Goal: Information Seeking & Learning: Learn about a topic

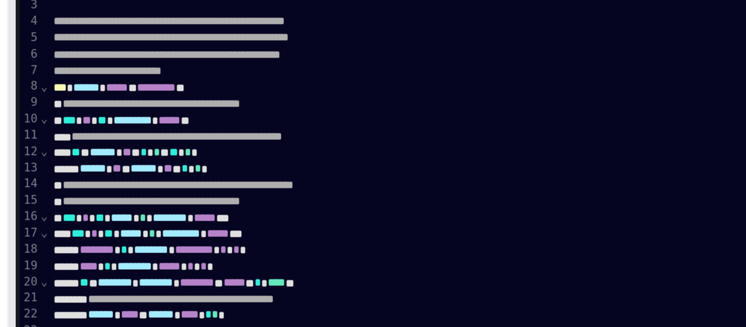
click at [222, 200] on span "**********" at bounding box center [187, 203] width 95 height 6
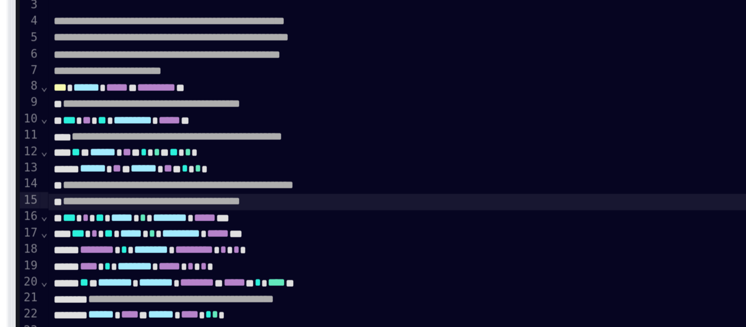
click at [222, 200] on span "**********" at bounding box center [187, 203] width 95 height 6
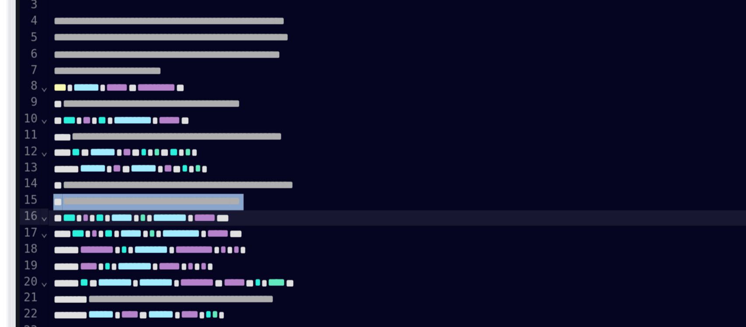
click at [214, 200] on span "**********" at bounding box center [187, 203] width 95 height 6
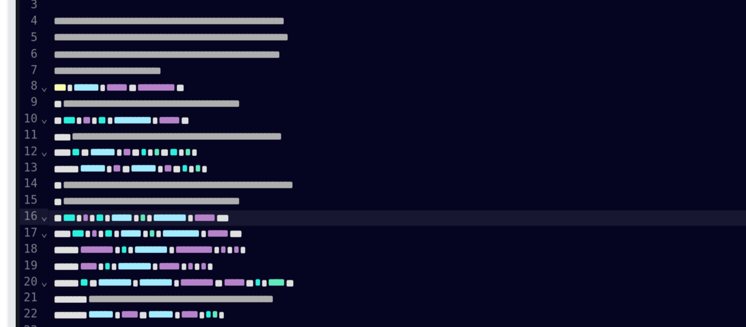
click at [214, 200] on span "**********" at bounding box center [187, 203] width 95 height 6
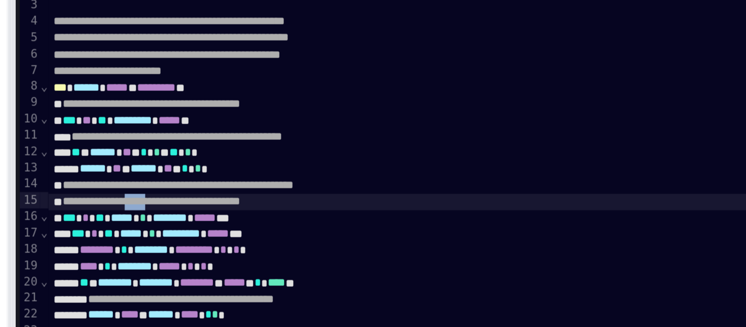
click at [214, 200] on span "**********" at bounding box center [187, 203] width 95 height 6
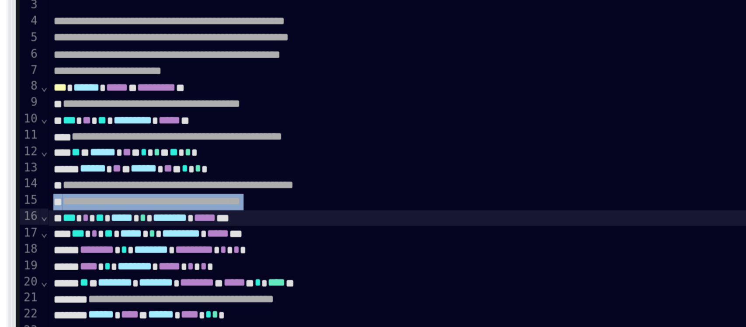
click at [207, 200] on span "**********" at bounding box center [187, 203] width 95 height 6
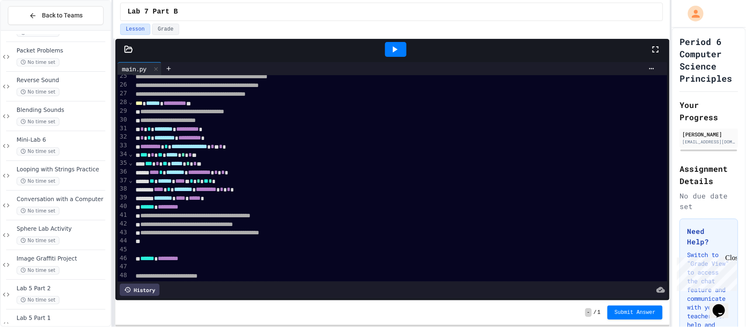
scroll to position [368, 0]
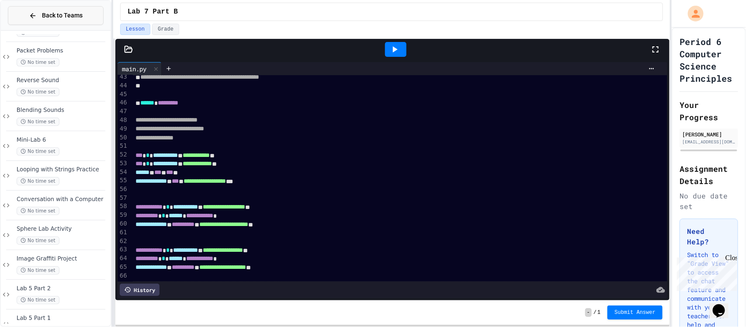
click at [80, 15] on span "Back to Teams" at bounding box center [62, 15] width 41 height 9
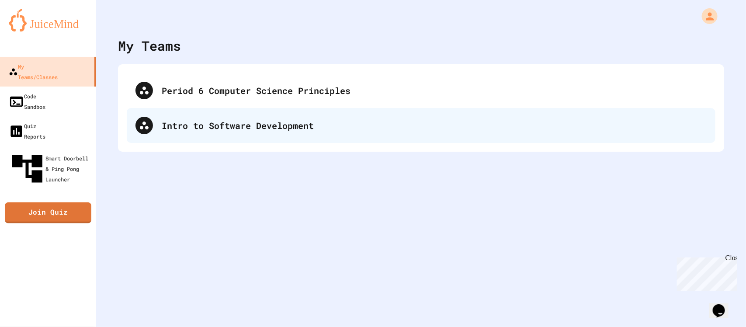
click at [162, 130] on div "Intro to Software Development" at bounding box center [434, 125] width 545 height 13
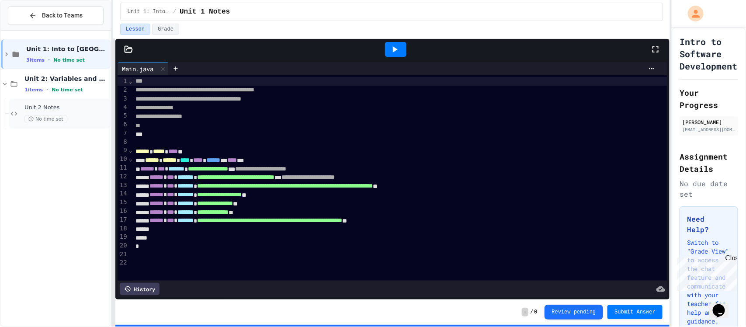
click at [17, 105] on div "Unit 2 Notes No time set" at bounding box center [60, 114] width 102 height 30
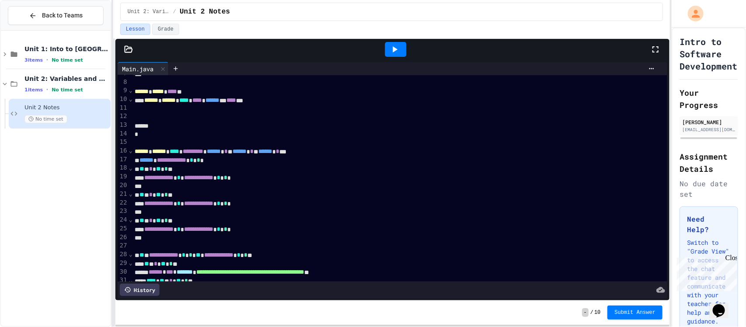
scroll to position [60, 1]
click at [132, 150] on div "⌄" at bounding box center [130, 150] width 4 height 9
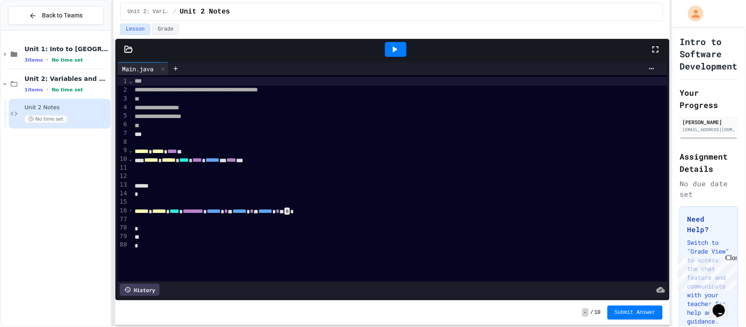
click at [130, 50] on icon at bounding box center [128, 49] width 9 height 9
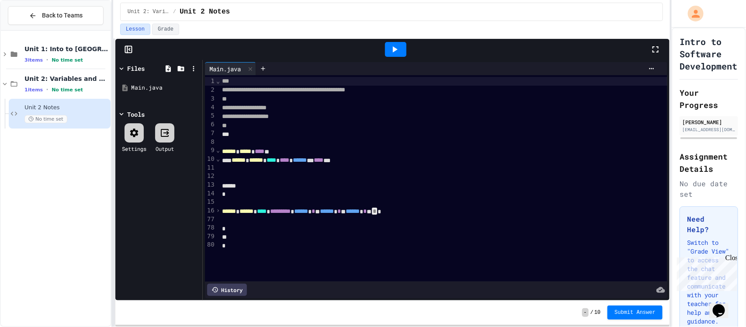
click at [139, 132] on icon at bounding box center [134, 133] width 10 height 10
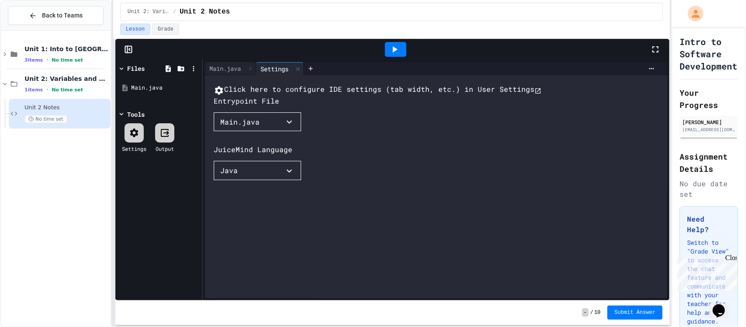
click at [242, 96] on button "Click here to configure IDE settings (tab width, etc.) in User Settings" at bounding box center [378, 90] width 328 height 12
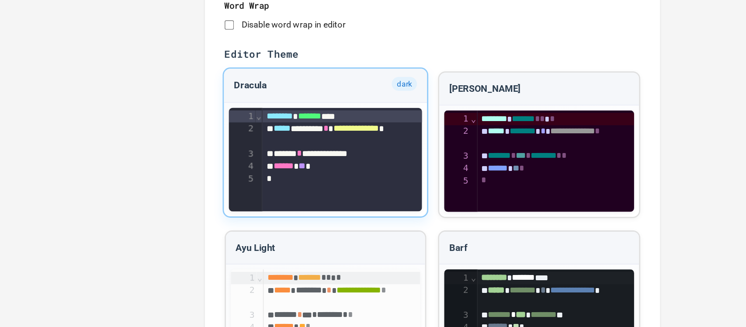
scroll to position [578, 0]
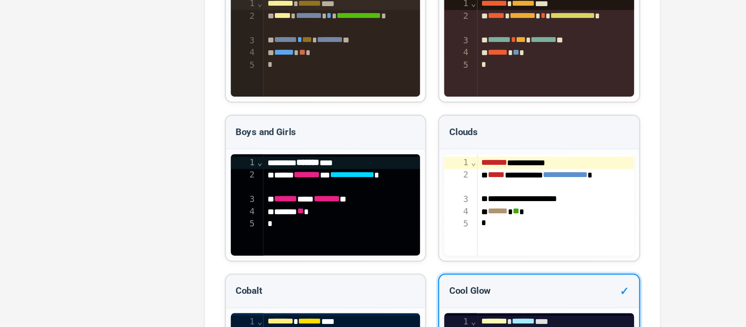
click at [282, 206] on div "******** ******* ****" at bounding box center [309, 210] width 111 height 9
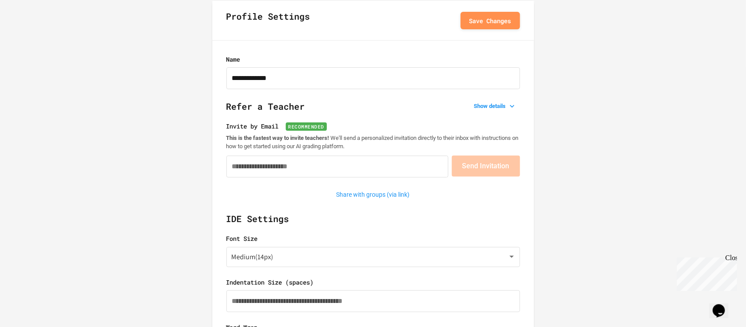
scroll to position [0, 0]
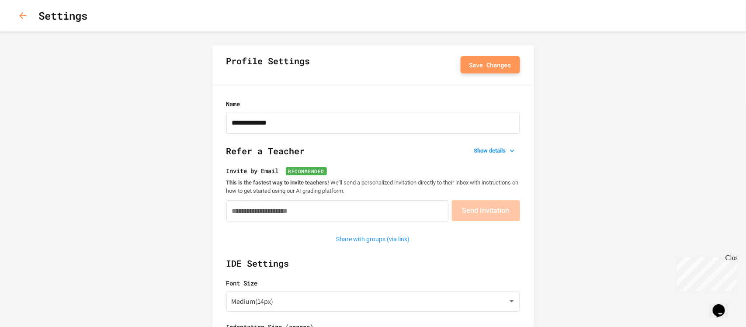
click at [490, 66] on button "Save Changes" at bounding box center [490, 64] width 59 height 17
click at [19, 17] on icon "button" at bounding box center [22, 15] width 10 height 10
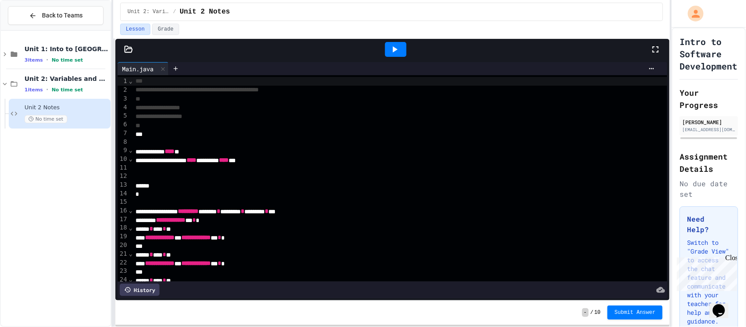
click at [659, 47] on icon at bounding box center [656, 49] width 6 height 6
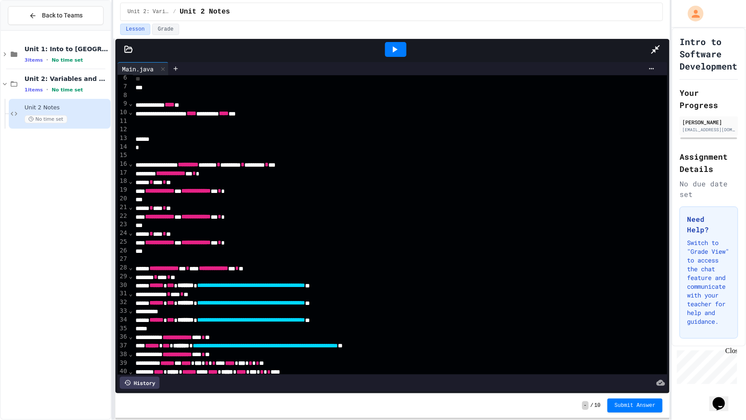
scroll to position [47, 0]
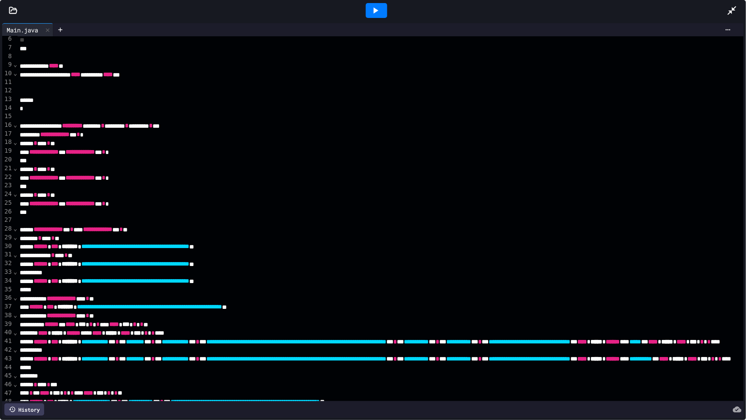
click at [15, 125] on span "⌄" at bounding box center [15, 124] width 4 height 7
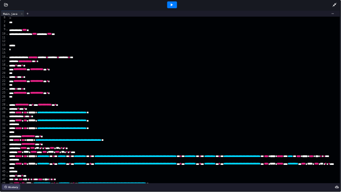
scroll to position [0, 0]
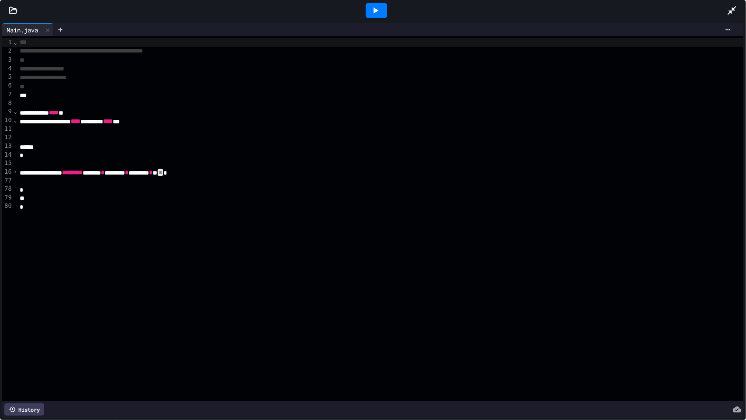
click at [37, 135] on div at bounding box center [600, 138] width 1166 height 9
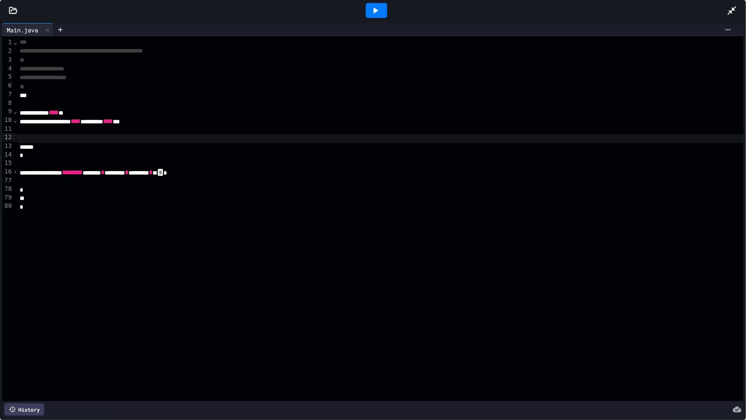
click at [44, 139] on div at bounding box center [600, 138] width 1166 height 9
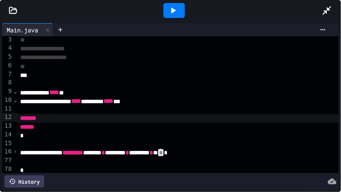
scroll to position [20, 0]
click at [183, 6] on div at bounding box center [173, 10] width 21 height 15
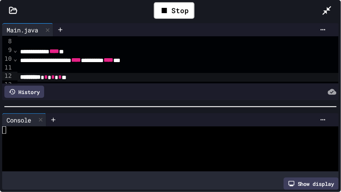
scroll to position [61, 0]
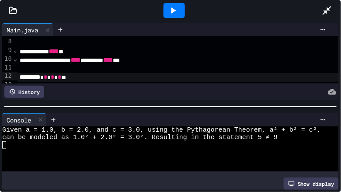
click at [65, 131] on span "Given a = 1.0, b = 2.0, and c = 3.0, using the Pythagorean Theorem, a² + b² = c…" at bounding box center [161, 129] width 319 height 7
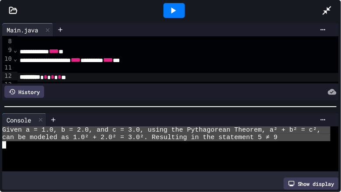
click at [65, 131] on span "Given a = 1.0, b = 2.0, and c = 3.0, using the Pythagorean Theorem, a² + b² = c…" at bounding box center [161, 129] width 319 height 7
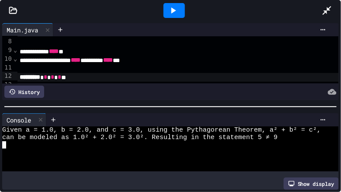
click at [65, 131] on span "Given a = 1.0, b = 2.0, and c = 3.0, using the Pythagorean Theorem, a² + b² = c…" at bounding box center [161, 129] width 319 height 7
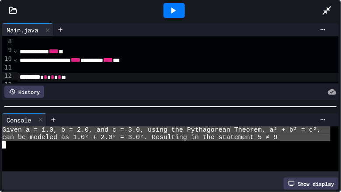
click at [65, 131] on span "Given a = 1.0, b = 2.0, and c = 3.0, using the Pythagorean Theorem, a² + b² = c…" at bounding box center [161, 129] width 319 height 7
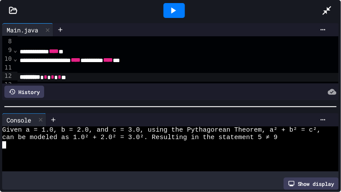
click at [65, 131] on span "Given a = 1.0, b = 2.0, and c = 3.0, using the Pythagorean Theorem, a² + b² = c…" at bounding box center [161, 129] width 319 height 7
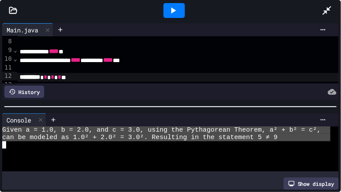
click at [65, 131] on span "Given a = 1.0, b = 2.0, and c = 3.0, using the Pythagorean Theorem, a² + b² = c…" at bounding box center [161, 129] width 319 height 7
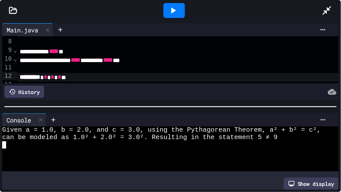
click at [65, 131] on span "Given a = 1.0, b = 2.0, and c = 3.0, using the Pythagorean Theorem, a² + b² = c…" at bounding box center [161, 129] width 319 height 7
click at [65, 131] on span "Given a = 1.0, b" at bounding box center [33, 129] width 63 height 7
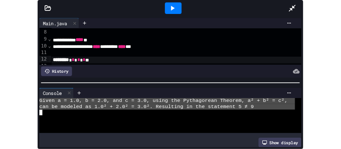
scroll to position [74, 1]
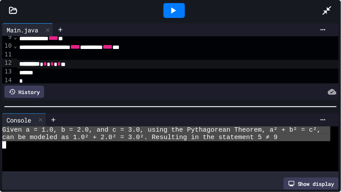
click at [93, 138] on span "can be modeled as 1.0² + 2.0² = 3.0². Resulting in the statement 5 ≠ 9" at bounding box center [139, 137] width 275 height 7
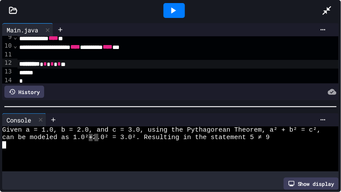
click at [89, 138] on span "can be modeled as 1.0²" at bounding box center [45, 137] width 87 height 7
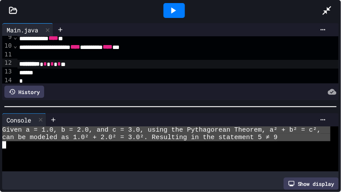
click at [93, 138] on span "can be modeled as 1.0² + 2.0² = 3.0². Resulting in the statement 5 ≠ 9" at bounding box center [139, 137] width 275 height 7
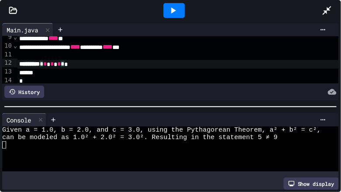
click at [175, 6] on icon at bounding box center [173, 10] width 10 height 10
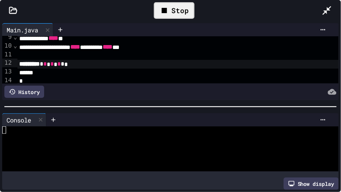
click at [64, 61] on span "*" at bounding box center [62, 64] width 3 height 6
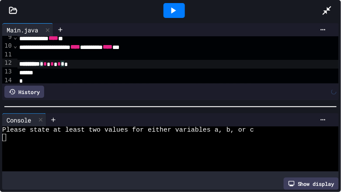
click at [179, 7] on div at bounding box center [173, 10] width 21 height 15
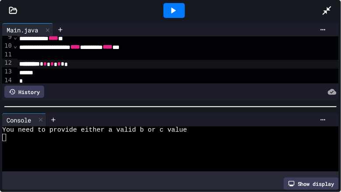
click at [64, 63] on span "*" at bounding box center [62, 64] width 3 height 6
click at [168, 12] on icon at bounding box center [173, 10] width 10 height 10
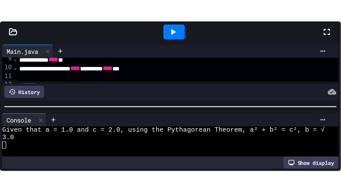
scroll to position [14, 0]
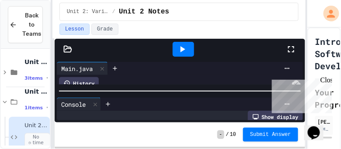
click at [292, 51] on icon at bounding box center [291, 49] width 10 height 10
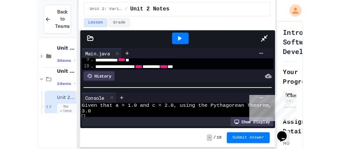
scroll to position [0, 0]
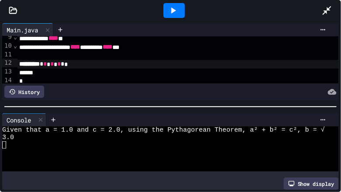
click at [61, 65] on span "*" at bounding box center [58, 64] width 3 height 6
click at [174, 7] on icon at bounding box center [173, 10] width 10 height 10
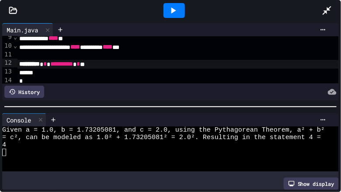
click at [174, 7] on icon at bounding box center [173, 10] width 10 height 10
click at [80, 63] on span "*" at bounding box center [77, 64] width 3 height 6
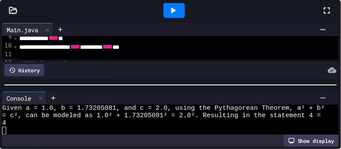
scroll to position [22, 0]
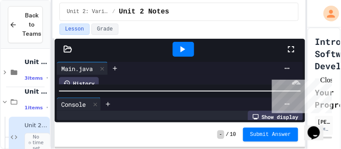
click at [181, 45] on icon at bounding box center [182, 49] width 10 height 10
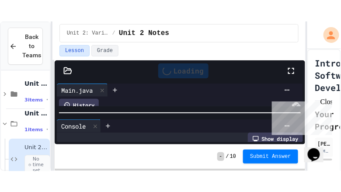
scroll to position [0, 0]
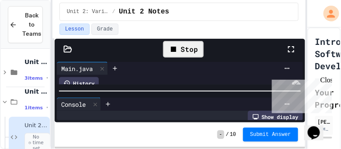
click at [293, 44] on icon at bounding box center [291, 49] width 10 height 10
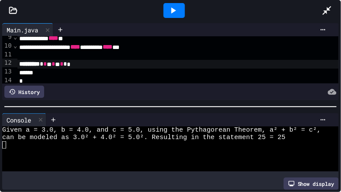
click at [63, 63] on span "*" at bounding box center [61, 64] width 3 height 6
click at [170, 7] on icon at bounding box center [173, 10] width 10 height 10
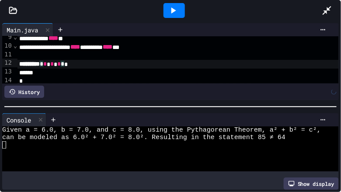
click at [180, 6] on div at bounding box center [173, 10] width 21 height 15
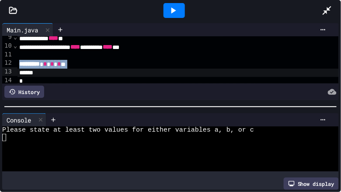
click at [54, 62] on span "*" at bounding box center [51, 64] width 3 height 6
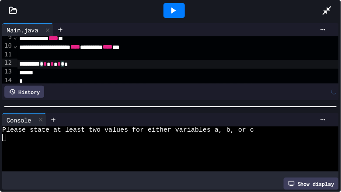
click at [178, 5] on div at bounding box center [173, 10] width 21 height 15
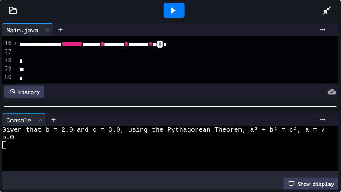
scroll to position [128, 1]
click at [17, 43] on span "›" at bounding box center [15, 42] width 4 height 7
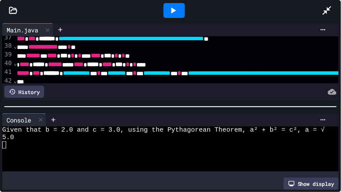
scroll to position [316, 19]
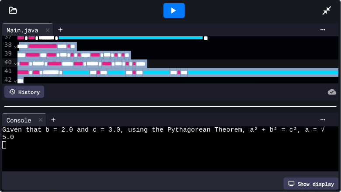
drag, startPoint x: 32, startPoint y: 45, endPoint x: 143, endPoint y: 78, distance: 115.9
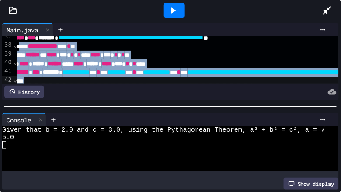
click at [40, 52] on span "******" at bounding box center [33, 55] width 14 height 6
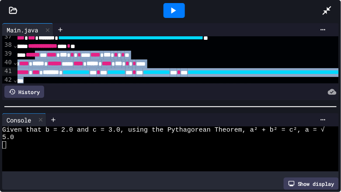
drag, startPoint x: 58, startPoint y: 50, endPoint x: 135, endPoint y: 78, distance: 81.4
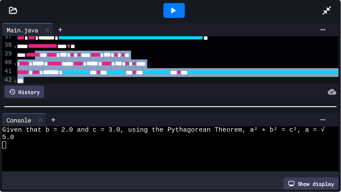
click at [40, 52] on span "******" at bounding box center [33, 55] width 14 height 6
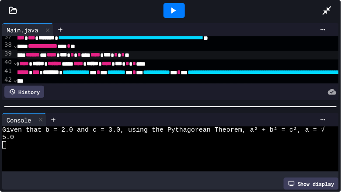
click at [44, 61] on span "*****" at bounding box center [38, 63] width 12 height 6
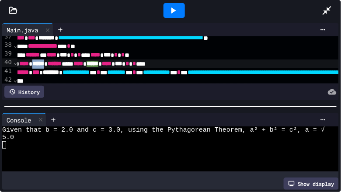
click at [44, 61] on span "*****" at bounding box center [38, 63] width 12 height 6
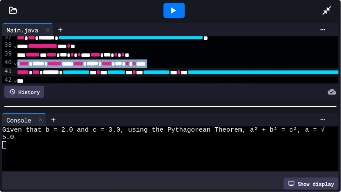
click at [44, 61] on span "*****" at bounding box center [38, 63] width 12 height 6
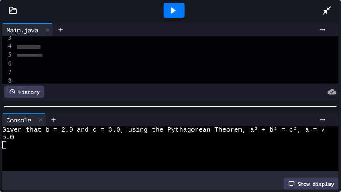
scroll to position [22, 24]
click at [179, 7] on div at bounding box center [173, 10] width 21 height 15
click at [33, 132] on span "Given that b = 2.0 and c = 3.0, using the Pythagorean Theorem, a² + b² = c², a …" at bounding box center [163, 129] width 323 height 7
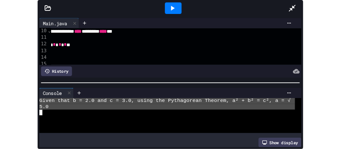
scroll to position [81, 24]
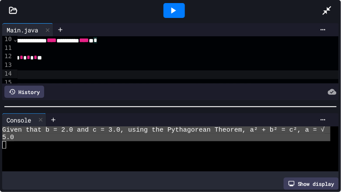
click at [30, 58] on span "*" at bounding box center [28, 57] width 3 height 6
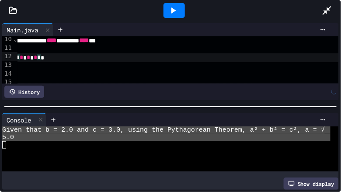
click at [180, 8] on div at bounding box center [173, 10] width 21 height 15
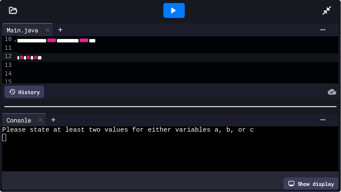
click at [30, 56] on span "*" at bounding box center [28, 57] width 3 height 6
click at [174, 7] on icon at bounding box center [173, 10] width 10 height 10
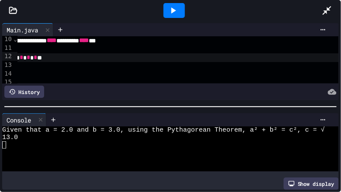
click at [83, 128] on span "Given that a = 2.0 and b = 3.0, using the Pythagorean Theorem, a² + b² = c², c …" at bounding box center [163, 129] width 323 height 7
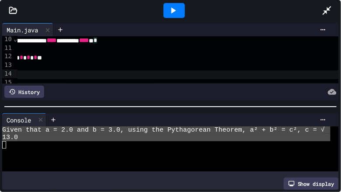
click at [89, 128] on span "Given that a = 2.0 and b = 3.0, using the Pythagorean Theorem, a² + b² = c², c …" at bounding box center [163, 129] width 323 height 7
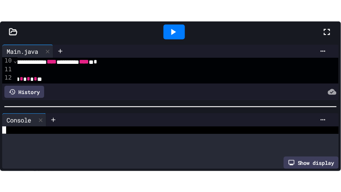
scroll to position [14, 0]
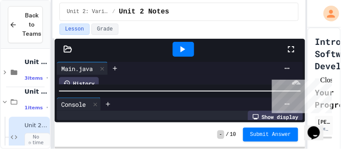
click at [290, 45] on icon at bounding box center [291, 49] width 10 height 10
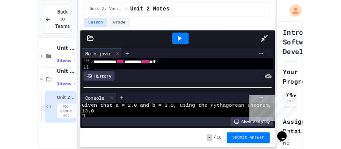
scroll to position [0, 0]
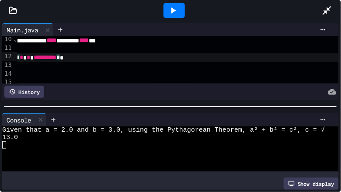
click at [172, 3] on div at bounding box center [173, 10] width 21 height 15
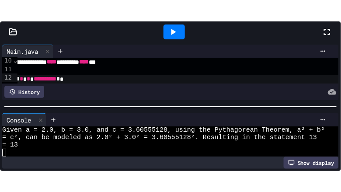
scroll to position [22, 0]
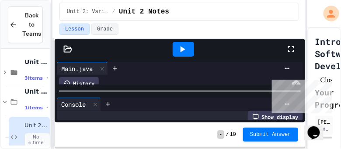
click at [295, 48] on icon at bounding box center [291, 49] width 10 height 10
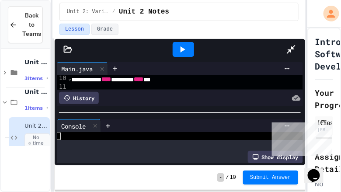
scroll to position [0, 0]
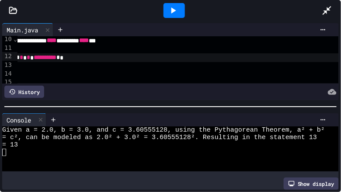
click at [94, 141] on div "= 13" at bounding box center [166, 144] width 328 height 7
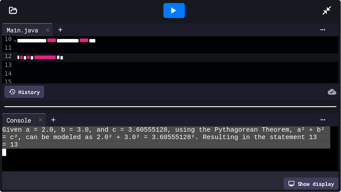
click at [82, 134] on span "= c², can be modeled as 2.0² + 3.0² = 3.60555128². Resulting in the statement 13" at bounding box center [159, 137] width 315 height 7
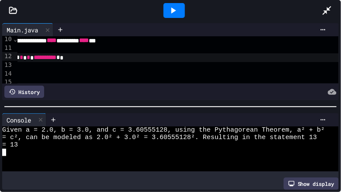
click at [82, 134] on span "= c², can be modeled as 2.0² + 3.0² = 3.60555128². Resulting in the statement 13" at bounding box center [159, 137] width 315 height 7
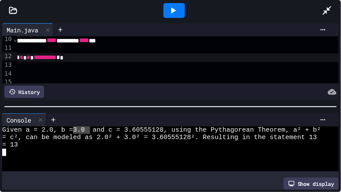
click at [82, 134] on span "= c², can be modeled as 2.0² + 3.0² = 3.60555128². Resulting in the statement 13" at bounding box center [159, 137] width 315 height 7
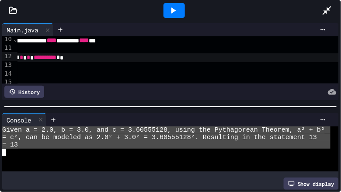
click at [80, 137] on span "= c², can be modeled as 2.0² + 3.0² = 3.60555128². Resulting in the statement 13" at bounding box center [159, 137] width 315 height 7
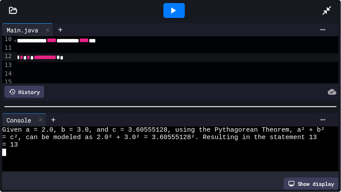
click at [80, 137] on span "= c², can be modeled as 2.0² + 3.0² = 3.60555128². Resulting in the statement 13" at bounding box center [159, 137] width 315 height 7
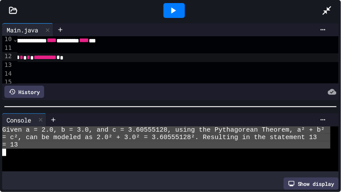
click at [82, 137] on span "= c², can be modeled as 2.0² + 3.0² = 3.60555128². Resulting in the statement 13" at bounding box center [159, 137] width 315 height 7
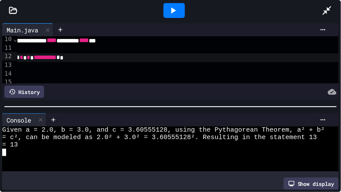
click at [82, 137] on span "= c², can be modeled as 2.0² + 3.0² = 3.60555128². Resulting in the statement 13" at bounding box center [159, 137] width 315 height 7
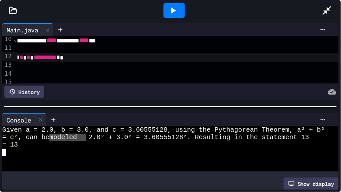
click at [77, 137] on span "modeled" at bounding box center [63, 137] width 28 height 7
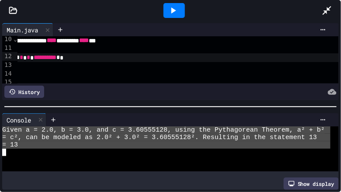
click at [82, 137] on span "= c², can be modeled as 2.0² + 3.0² = 3.60555128². Resulting in the statement 13" at bounding box center [159, 137] width 315 height 7
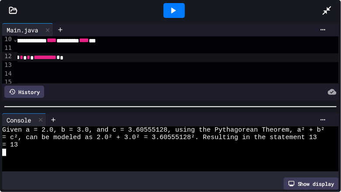
click at [82, 137] on span "= c², can be modeled as 2.0² + 3.0² = 3.60555128². Resulting in the statement 13" at bounding box center [159, 137] width 315 height 7
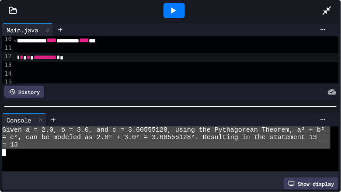
click at [82, 137] on span "= c², can be modeled as 2.0² + 3.0² = 3.60555128². Resulting in the statement 13" at bounding box center [159, 137] width 315 height 7
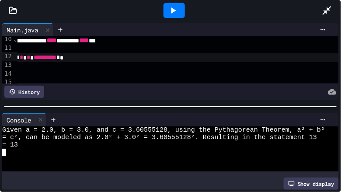
click at [82, 137] on span "= c², can be modeled as 2.0² + 3.0² = 3.60555128². Resulting in the statement 13" at bounding box center [159, 137] width 315 height 7
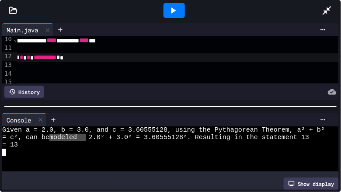
click at [77, 137] on span "modeled" at bounding box center [63, 137] width 28 height 7
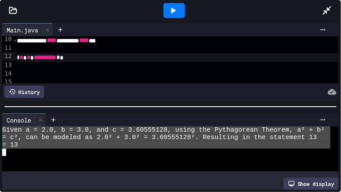
click at [82, 137] on span "= c², can be modeled as 2.0² + 3.0² = 3.60555128². Resulting in the statement 13" at bounding box center [159, 137] width 315 height 7
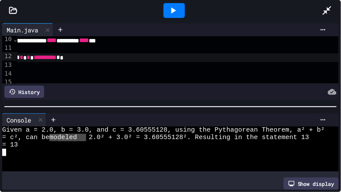
click at [83, 143] on div "= 13" at bounding box center [166, 144] width 328 height 7
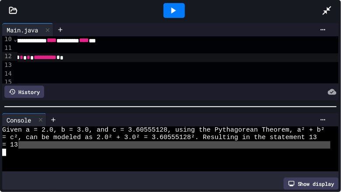
click at [83, 143] on div "= 13" at bounding box center [166, 144] width 328 height 7
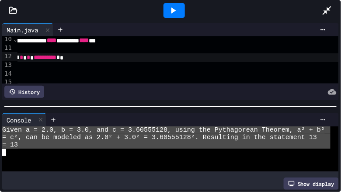
click at [82, 145] on div "= 13" at bounding box center [166, 144] width 328 height 7
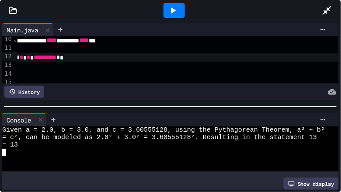
click at [82, 145] on div "= 13" at bounding box center [166, 144] width 328 height 7
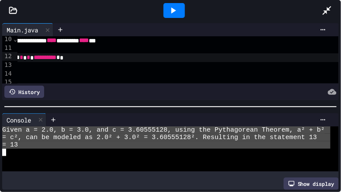
click at [82, 145] on div "= 13" at bounding box center [166, 144] width 328 height 7
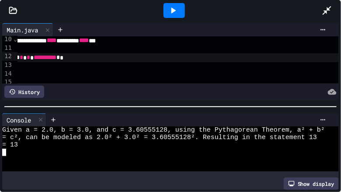
click at [81, 145] on div "= 13" at bounding box center [166, 144] width 328 height 7
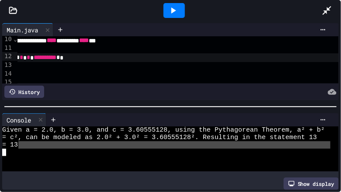
click at [81, 145] on div "= 13" at bounding box center [166, 144] width 328 height 7
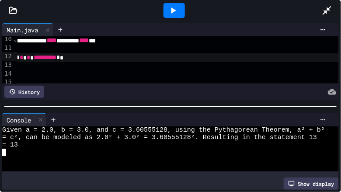
click at [81, 145] on div "= 13" at bounding box center [166, 144] width 328 height 7
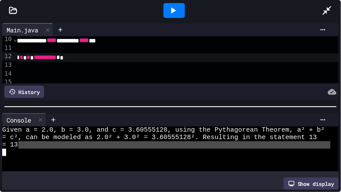
click at [81, 145] on div "= 13" at bounding box center [166, 144] width 328 height 7
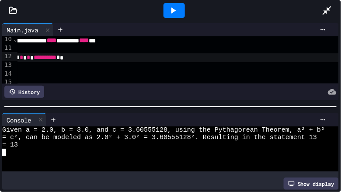
click at [81, 145] on div "= 13" at bounding box center [166, 144] width 328 height 7
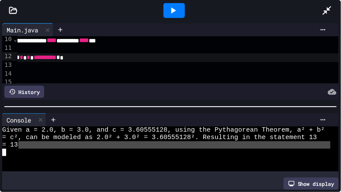
click at [81, 145] on div "= 13" at bounding box center [166, 144] width 328 height 7
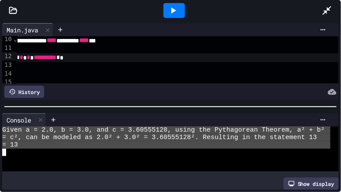
click at [81, 145] on div "= 13" at bounding box center [166, 144] width 328 height 7
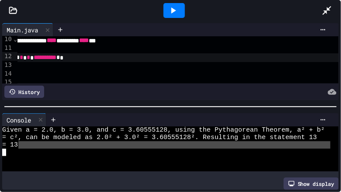
click at [81, 145] on div "= 13" at bounding box center [166, 144] width 328 height 7
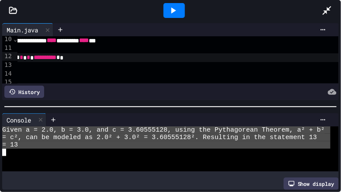
click at [81, 145] on div "= 13" at bounding box center [166, 144] width 328 height 7
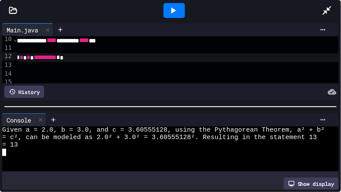
click at [81, 145] on div "= 13" at bounding box center [166, 144] width 328 height 7
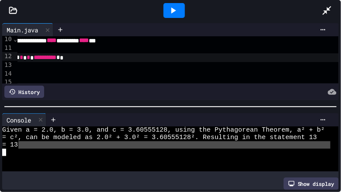
click at [81, 145] on div "= 13" at bounding box center [166, 144] width 328 height 7
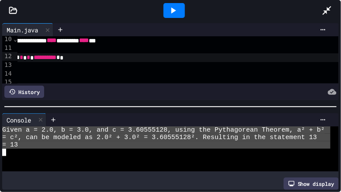
click at [81, 143] on div "= 13" at bounding box center [166, 144] width 328 height 7
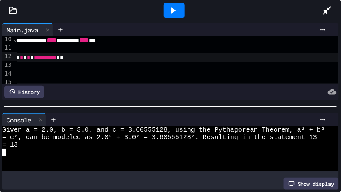
click at [81, 143] on div "= 13" at bounding box center [166, 144] width 328 height 7
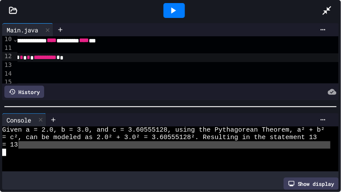
click at [81, 143] on div "= 13" at bounding box center [166, 144] width 328 height 7
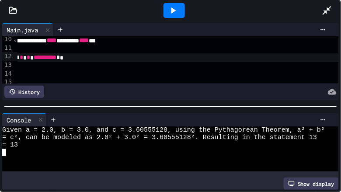
click at [80, 142] on div "= 13" at bounding box center [166, 144] width 328 height 7
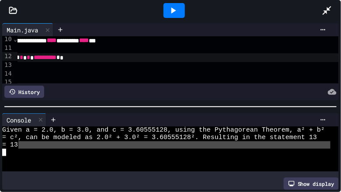
click at [80, 142] on div "= 13" at bounding box center [166, 144] width 328 height 7
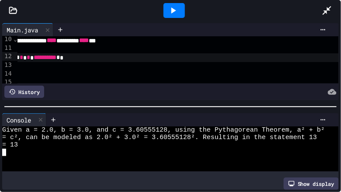
click at [80, 142] on div "= 13" at bounding box center [166, 144] width 328 height 7
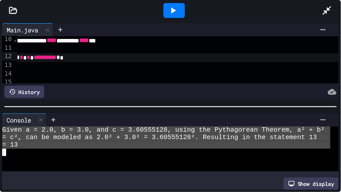
click at [80, 142] on div "= 13" at bounding box center [166, 144] width 328 height 7
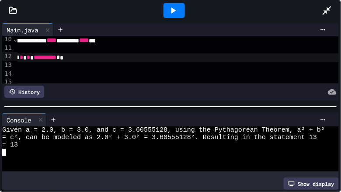
click at [81, 142] on div "= 13" at bounding box center [166, 144] width 328 height 7
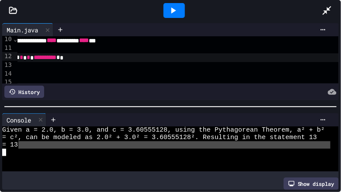
click at [81, 142] on div "= 13" at bounding box center [166, 144] width 328 height 7
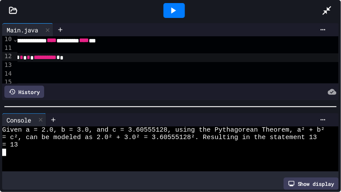
click at [81, 142] on div "= 13" at bounding box center [166, 144] width 328 height 7
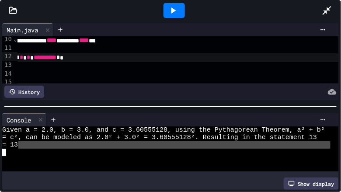
click at [81, 142] on div "= 13" at bounding box center [166, 144] width 328 height 7
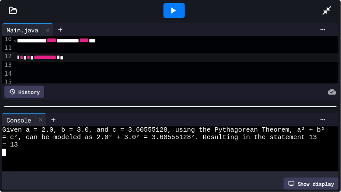
click at [56, 191] on div "**********" at bounding box center [170, 106] width 341 height 171
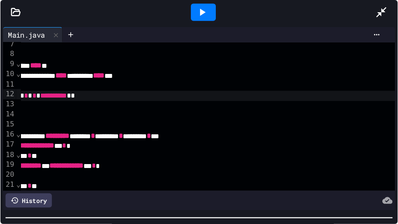
scroll to position [56, 0]
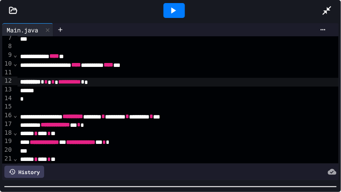
type textarea "**********"
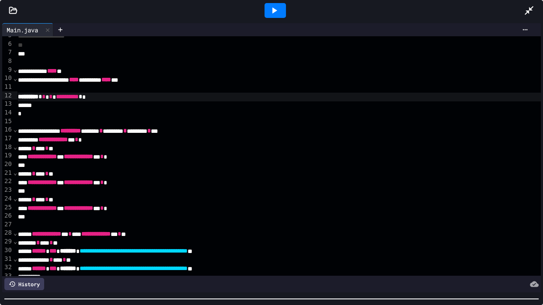
scroll to position [42, 3]
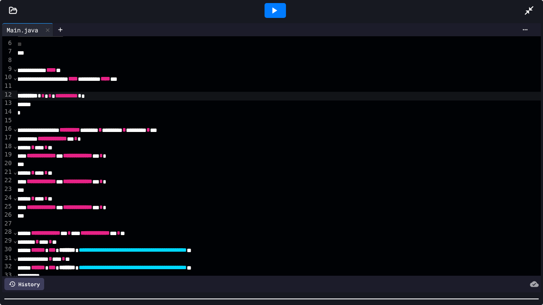
click at [16, 131] on span "⌄" at bounding box center [15, 128] width 4 height 7
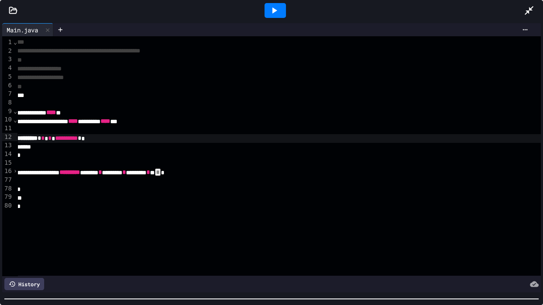
scroll to position [0, 3]
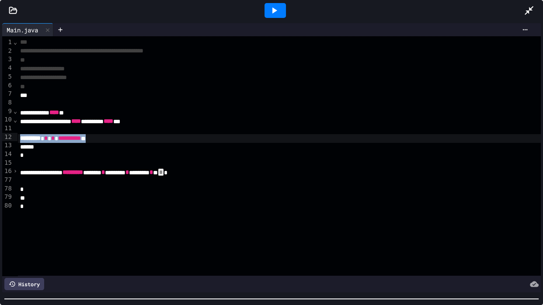
drag, startPoint x: 114, startPoint y: 138, endPoint x: 12, endPoint y: 136, distance: 102.3
click at [12, 136] on div "**********" at bounding box center [271, 155] width 538 height 239
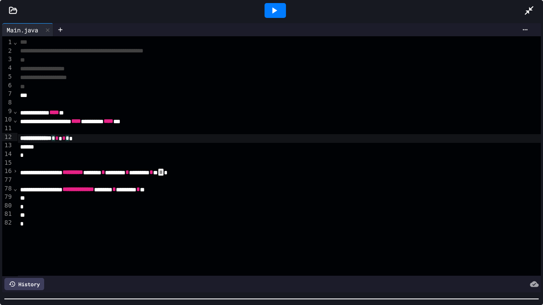
click at [52, 135] on span "**********" at bounding box center [35, 138] width 31 height 6
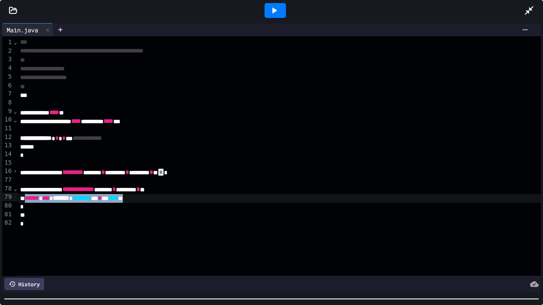
drag, startPoint x: 177, startPoint y: 201, endPoint x: 27, endPoint y: 198, distance: 150.8
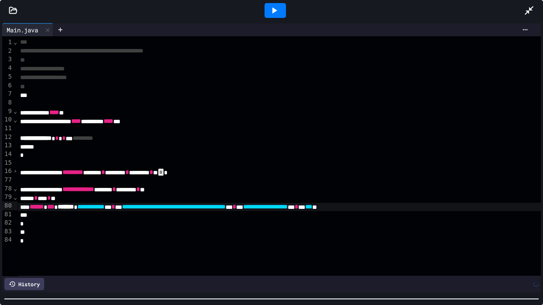
click at [274, 8] on icon at bounding box center [274, 10] width 10 height 10
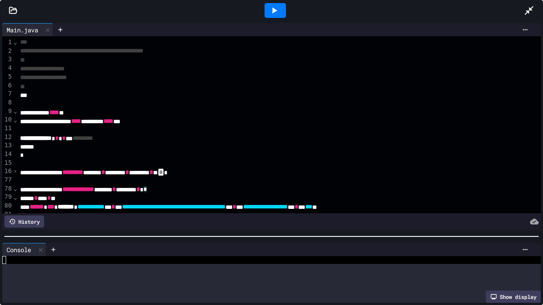
click at [172, 233] on div at bounding box center [271, 236] width 543 height 9
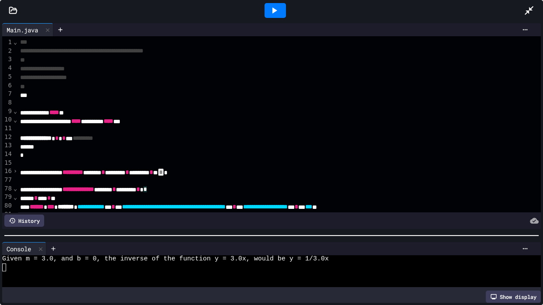
scroll to position [0, 0]
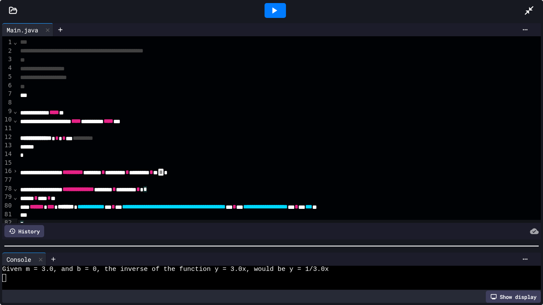
click at [285, 248] on div at bounding box center [271, 246] width 543 height 9
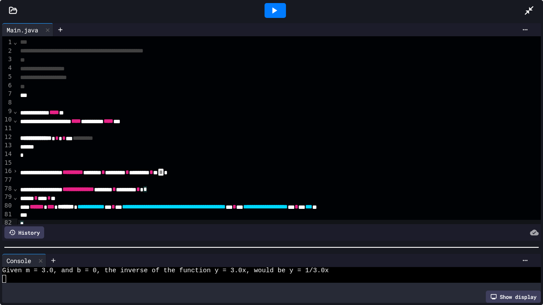
scroll to position [5, 0]
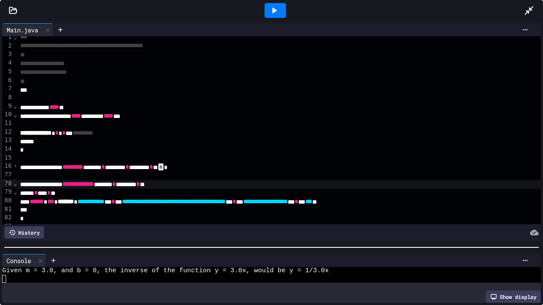
click at [275, 13] on icon at bounding box center [274, 10] width 10 height 10
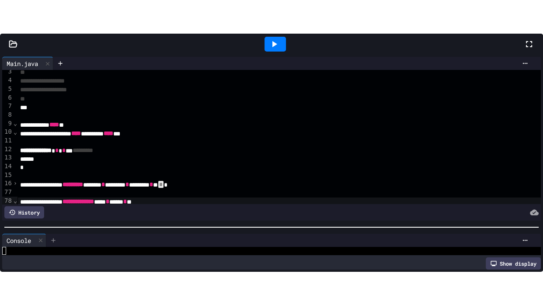
scroll to position [8, 0]
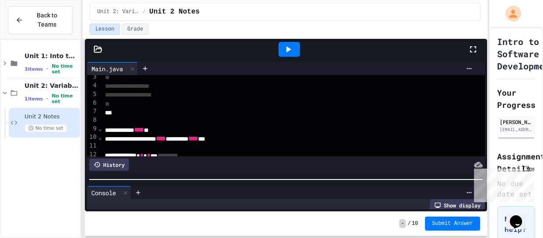
click at [468, 48] on icon at bounding box center [473, 49] width 10 height 10
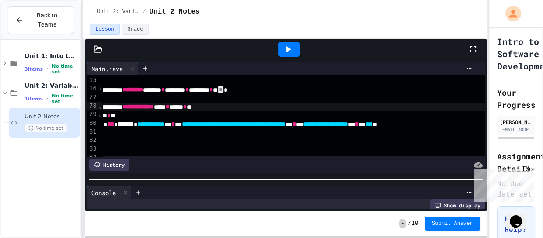
scroll to position [121, 0]
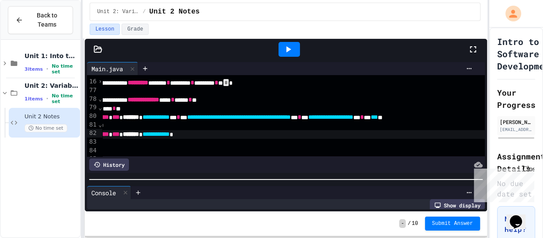
scroll to position [130, 0]
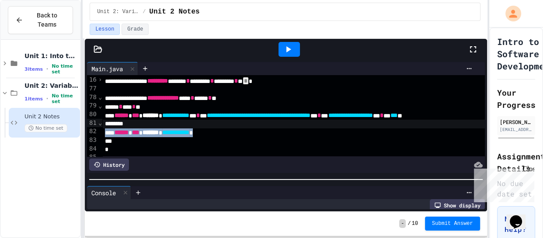
drag, startPoint x: 236, startPoint y: 131, endPoint x: 138, endPoint y: 121, distance: 98.8
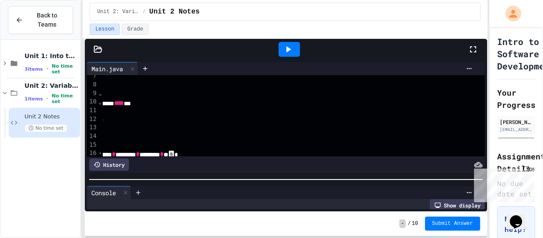
scroll to position [57, 75]
click at [99, 103] on span "⌄" at bounding box center [100, 101] width 4 height 7
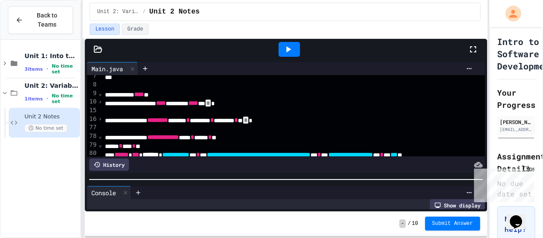
scroll to position [58, 0]
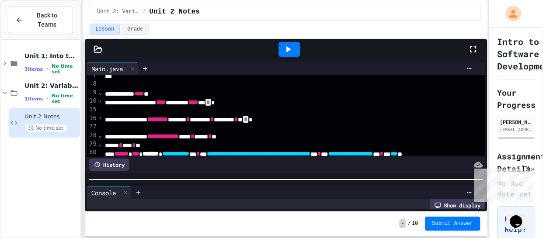
click at [99, 98] on span "›" at bounding box center [100, 100] width 4 height 7
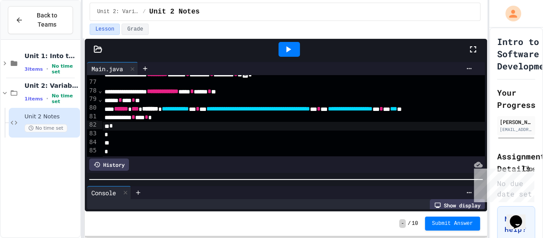
scroll to position [137, 1]
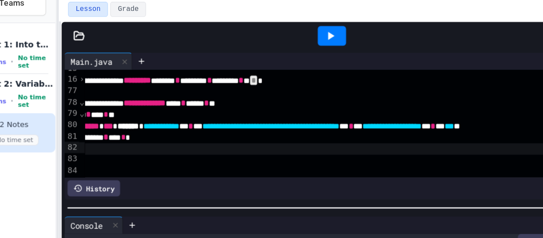
scroll to position [128, 0]
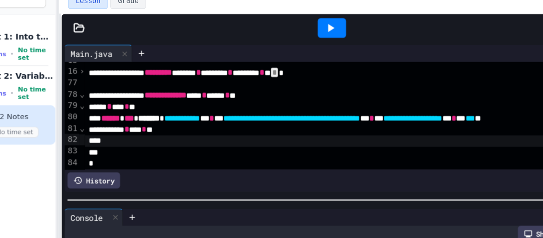
click at [285, 51] on icon at bounding box center [288, 49] width 10 height 10
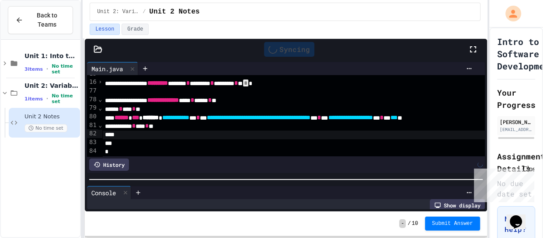
click at [191, 52] on div "**********" at bounding box center [286, 125] width 402 height 173
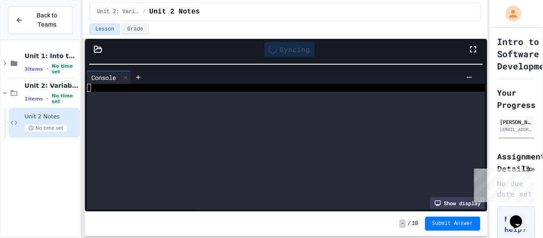
scroll to position [0, 0]
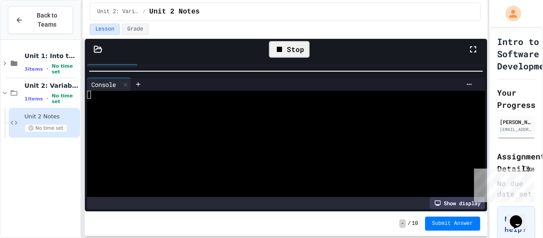
click at [194, 73] on div at bounding box center [286, 71] width 402 height 9
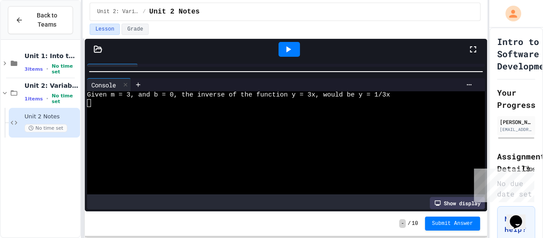
scroll to position [118, 0]
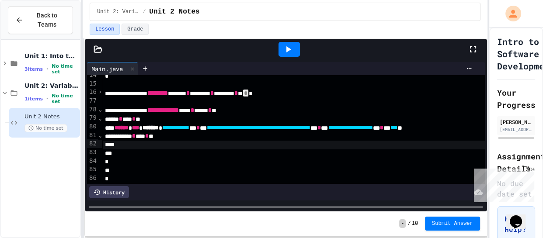
click at [191, 238] on html "**********" at bounding box center [271, 119] width 543 height 238
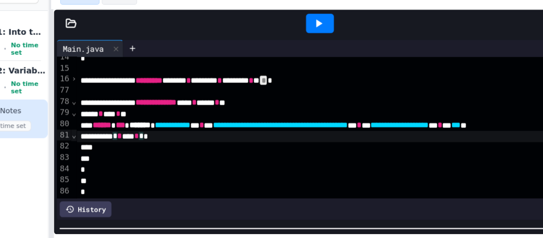
click at [150, 135] on span "*" at bounding box center [147, 136] width 3 height 6
drag, startPoint x: 156, startPoint y: 146, endPoint x: 144, endPoint y: 135, distance: 16.7
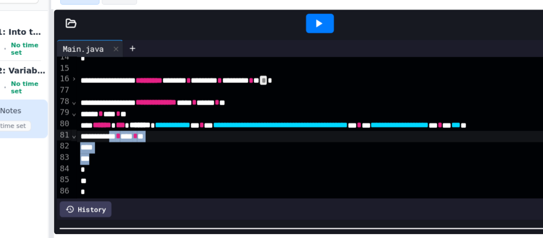
drag, startPoint x: 126, startPoint y: 153, endPoint x: 140, endPoint y: 135, distance: 22.3
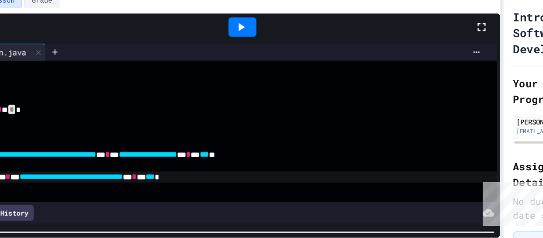
scroll to position [98, 0]
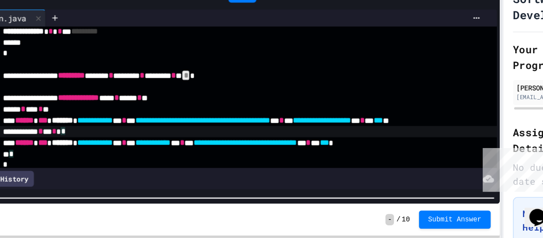
click at [159, 163] on span "*******" at bounding box center [150, 164] width 16 height 6
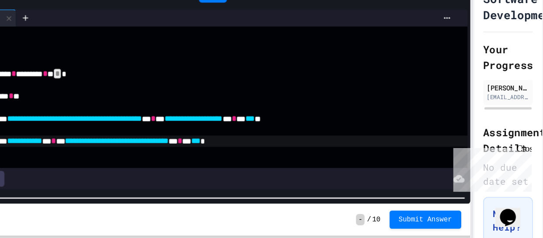
scroll to position [100, 77]
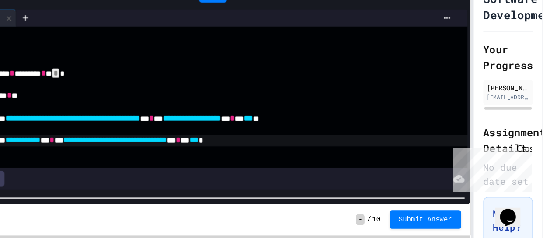
click at [278, 162] on span "***" at bounding box center [274, 163] width 7 height 6
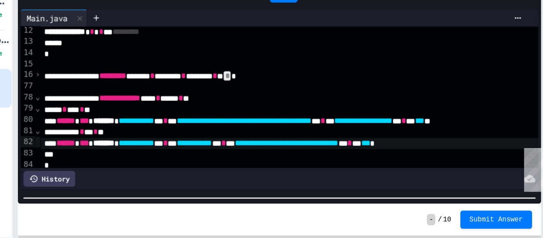
scroll to position [98, 0]
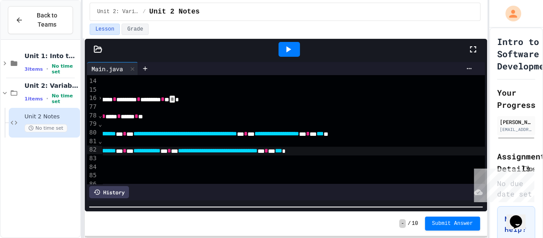
scroll to position [112, 0]
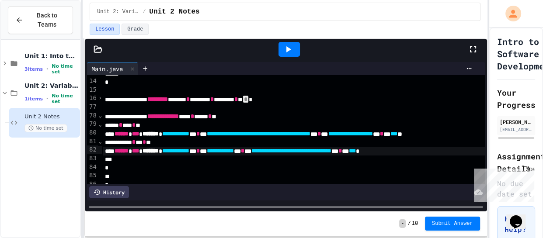
click at [310, 135] on span "**********" at bounding box center [259, 134] width 104 height 6
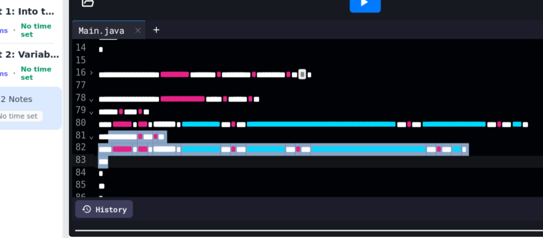
drag, startPoint x: 117, startPoint y: 141, endPoint x: 124, endPoint y: 157, distance: 18.2
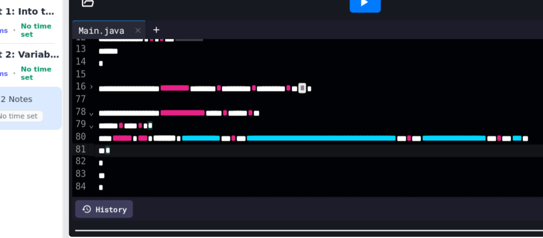
scroll to position [101, 0]
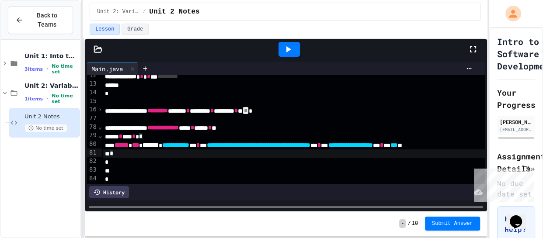
click at [282, 55] on div at bounding box center [288, 49] width 21 height 15
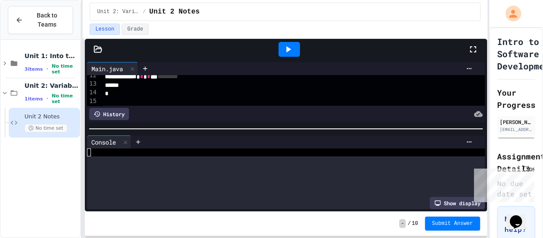
scroll to position [0, 0]
click at [285, 125] on div at bounding box center [286, 129] width 402 height 9
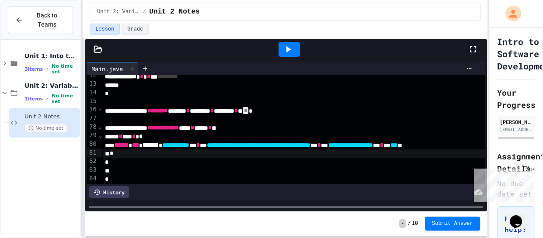
click at [282, 238] on html "**********" at bounding box center [271, 119] width 543 height 238
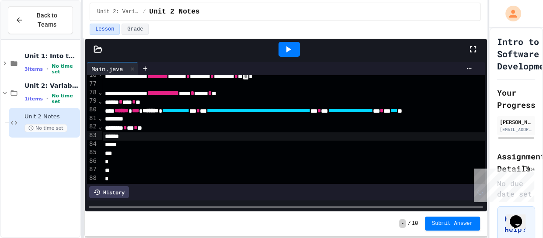
scroll to position [135, 0]
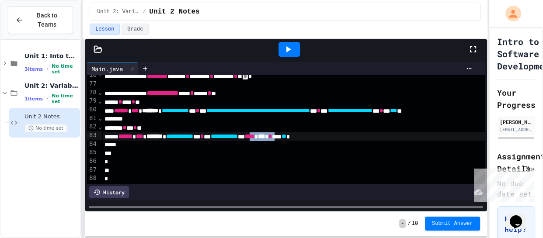
drag, startPoint x: 355, startPoint y: 134, endPoint x: 322, endPoint y: 135, distance: 32.8
click at [260, 134] on span "**" at bounding box center [257, 136] width 5 height 6
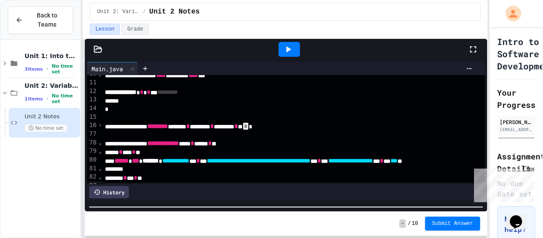
scroll to position [85, 0]
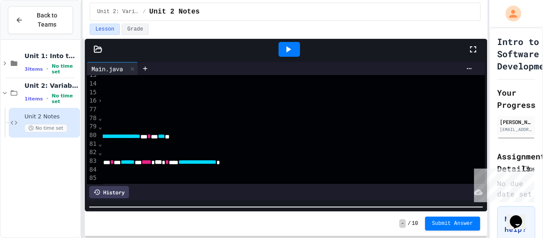
scroll to position [114, 233]
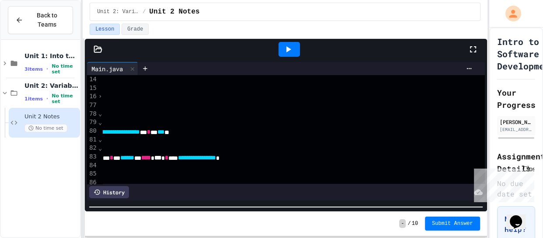
click at [395, 156] on div "**********" at bounding box center [456, 158] width 1173 height 9
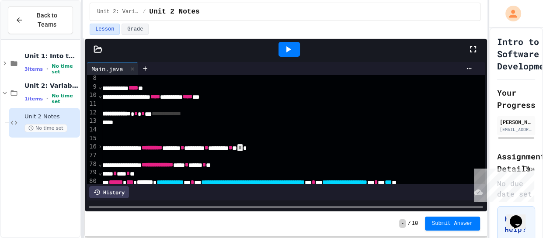
scroll to position [62, 6]
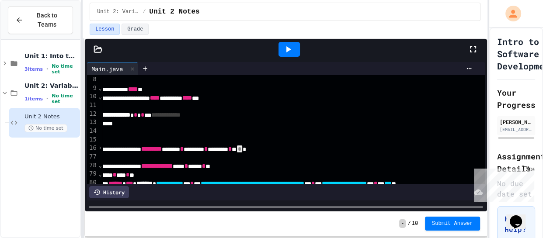
click at [144, 113] on span "*" at bounding box center [142, 115] width 3 height 6
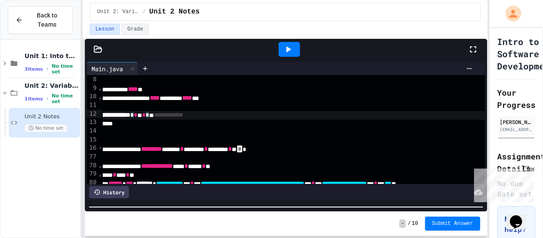
click at [291, 45] on icon at bounding box center [288, 49] width 10 height 10
click at [182, 88] on div "**********" at bounding box center [286, 136] width 402 height 152
click at [295, 238] on html "**********" at bounding box center [271, 119] width 543 height 238
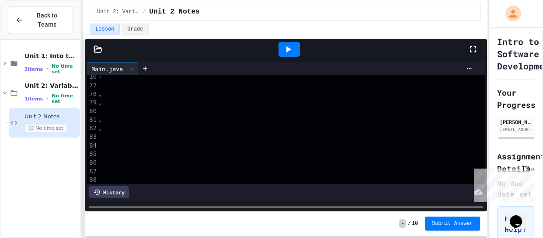
scroll to position [129, 398]
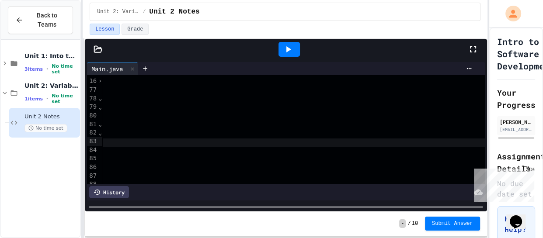
click at [296, 139] on div "**********" at bounding box center [290, 143] width 1173 height 9
click at [283, 47] on icon at bounding box center [288, 49] width 10 height 10
click at [244, 52] on div "**********" at bounding box center [286, 125] width 402 height 173
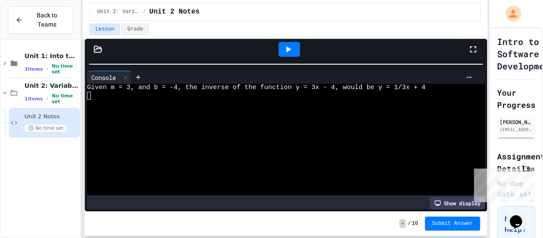
scroll to position [0, 0]
click at [132, 189] on div "**********" at bounding box center [286, 136] width 402 height 152
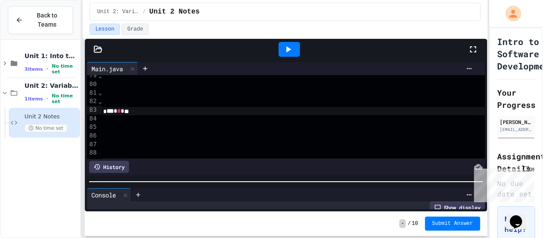
scroll to position [135, 398]
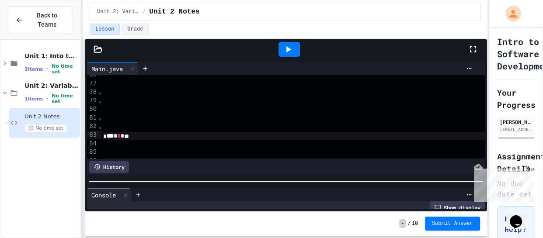
click at [156, 238] on html "**********" at bounding box center [271, 119] width 543 height 238
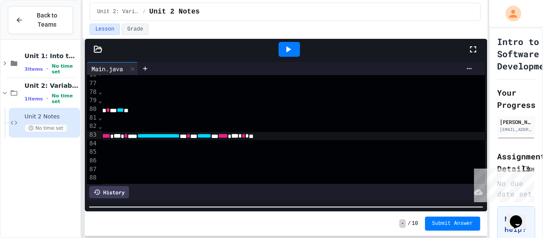
scroll to position [135, 274]
click at [466, 137] on div "**********" at bounding box center [414, 136] width 1173 height 9
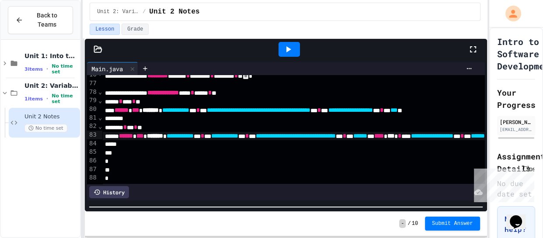
scroll to position [135, 0]
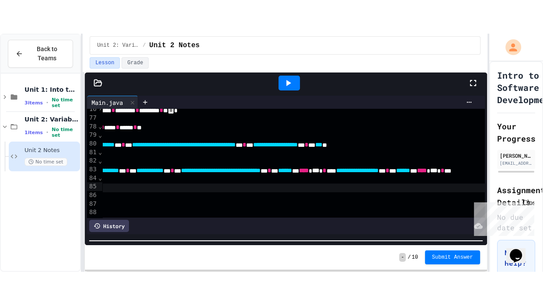
scroll to position [135, 75]
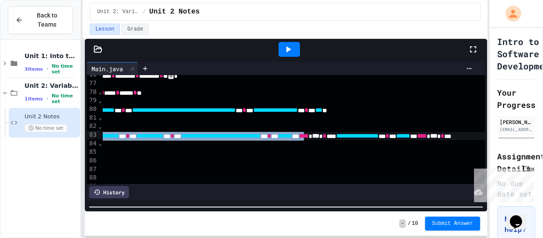
drag, startPoint x: 120, startPoint y: 135, endPoint x: 448, endPoint y: 135, distance: 328.7
click at [477, 51] on icon at bounding box center [473, 49] width 10 height 10
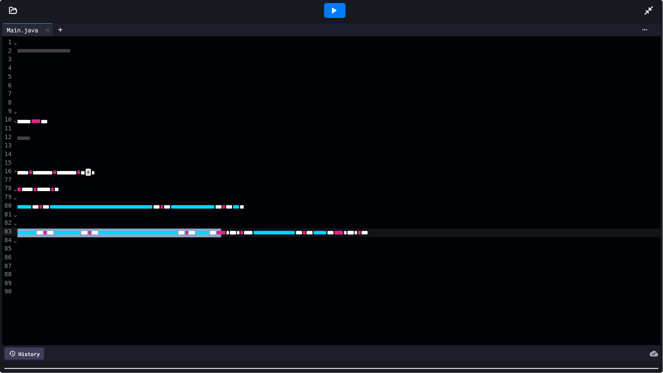
scroll to position [0, 70]
click at [46, 233] on div "**********" at bounding box center [533, 233] width 1173 height 9
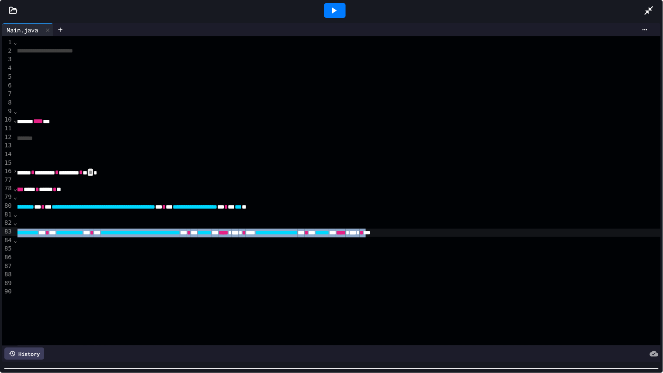
drag, startPoint x: 46, startPoint y: 233, endPoint x: 629, endPoint y: 233, distance: 583.0
copy div "**********"
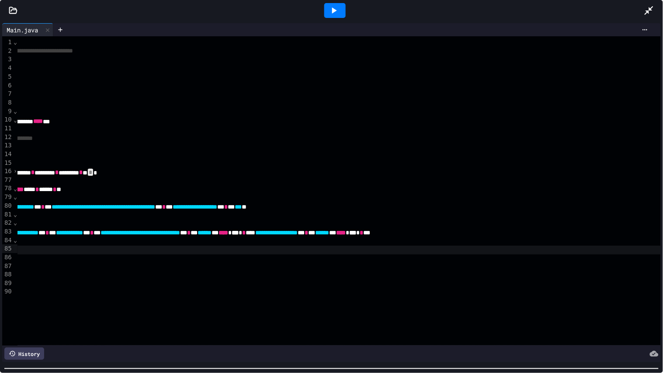
click at [52, 251] on div "****** * *** * ******* * *" at bounding box center [533, 250] width 1173 height 9
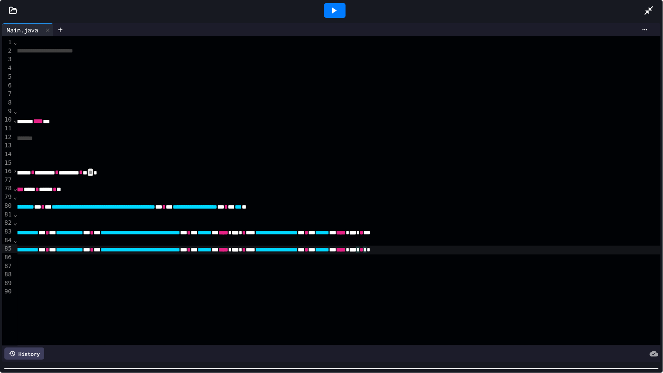
click at [255, 263] on div "*" at bounding box center [533, 267] width 1173 height 9
drag, startPoint x: 438, startPoint y: 249, endPoint x: 406, endPoint y: 252, distance: 32.1
click at [406, 252] on div "**********" at bounding box center [533, 250] width 1173 height 9
click at [228, 251] on span "****" at bounding box center [224, 249] width 10 height 6
click at [376, 252] on div "**********" at bounding box center [533, 250] width 1173 height 9
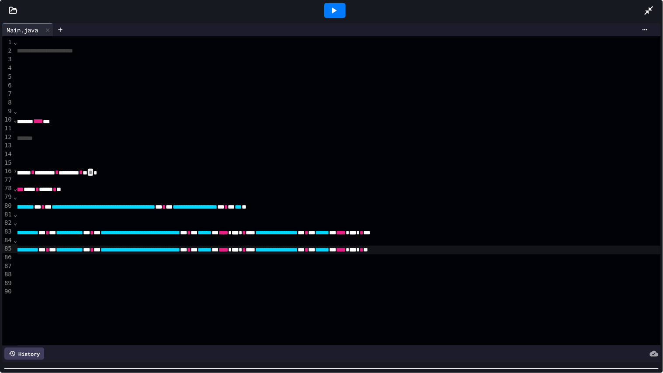
click at [329, 249] on span "******" at bounding box center [322, 249] width 14 height 6
click at [494, 191] on div "**********" at bounding box center [533, 189] width 1173 height 9
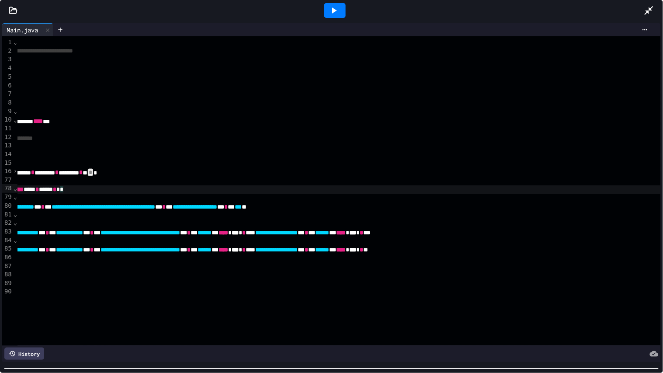
scroll to position [0, 0]
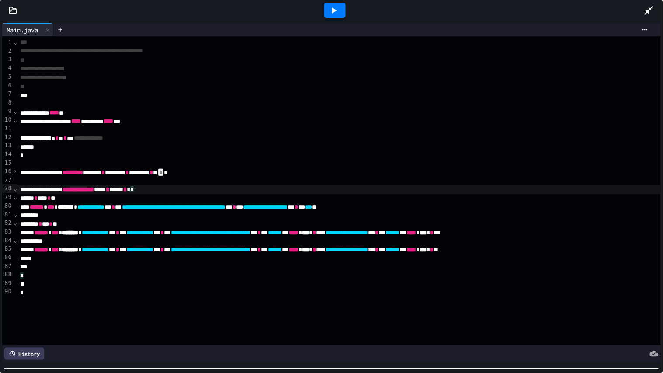
click at [14, 188] on span "⌄" at bounding box center [15, 188] width 4 height 7
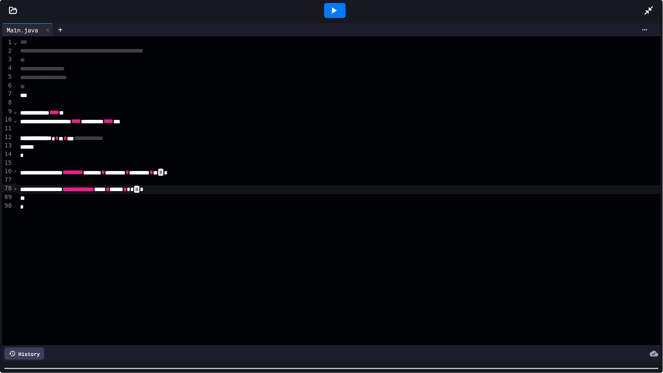
click at [17, 188] on span "›" at bounding box center [15, 188] width 4 height 7
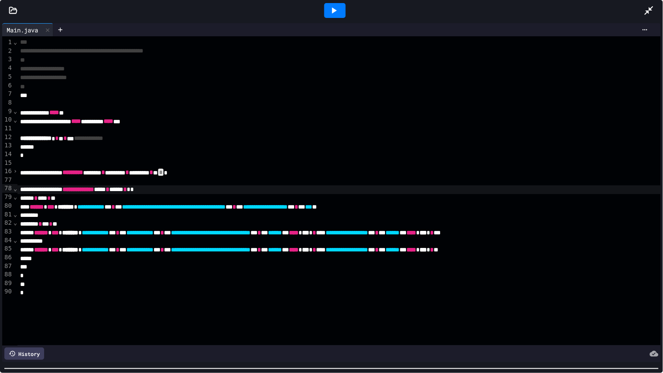
click at [15, 198] on span "⌄" at bounding box center [15, 196] width 4 height 7
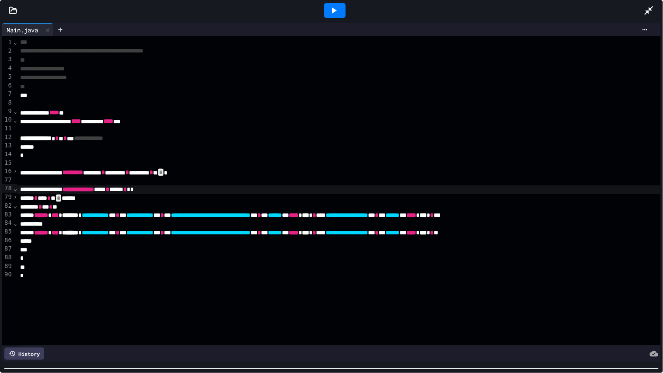
click at [16, 206] on span "⌄" at bounding box center [15, 205] width 4 height 7
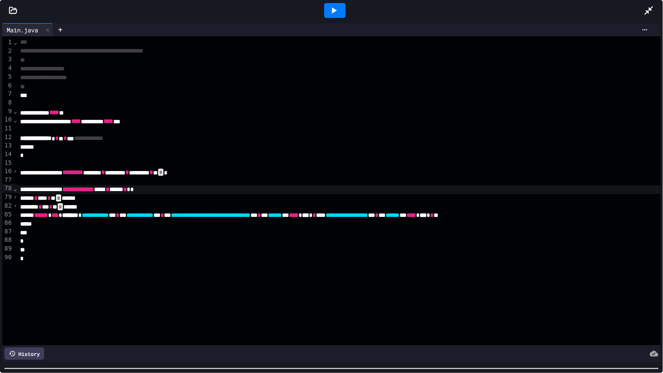
click at [16, 215] on div "› ⌄ ⌄ ⌄ › ⌄ › ›" at bounding box center [15, 190] width 4 height 309
click at [14, 199] on span "›" at bounding box center [15, 196] width 4 height 7
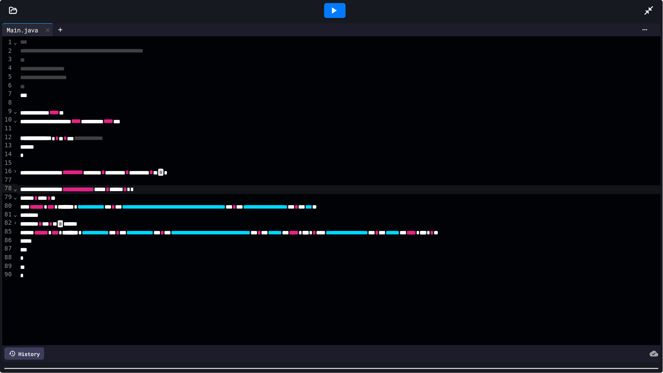
click at [15, 198] on span "⌄" at bounding box center [15, 196] width 4 height 7
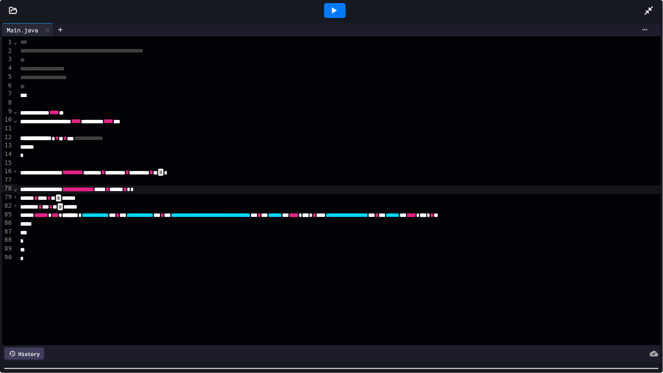
click at [15, 205] on span "›" at bounding box center [15, 205] width 4 height 7
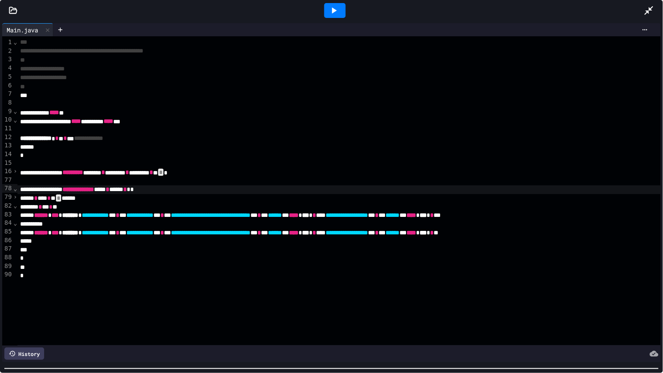
click at [14, 223] on span "⌄" at bounding box center [15, 222] width 4 height 7
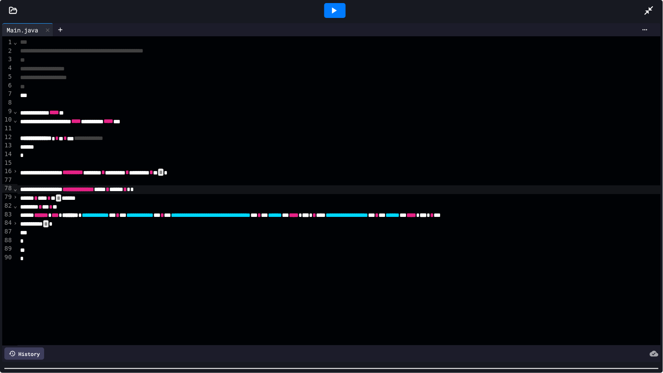
click at [14, 209] on div "⌄" at bounding box center [15, 205] width 4 height 9
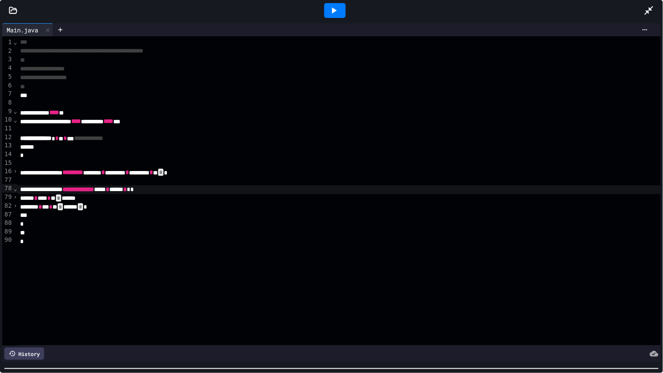
click at [15, 199] on span "›" at bounding box center [15, 196] width 4 height 7
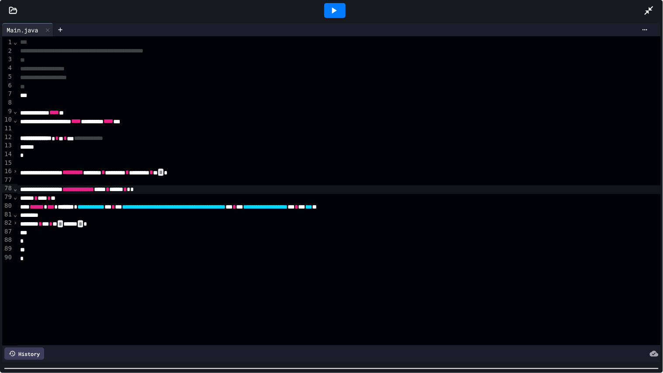
click at [15, 199] on span "⌄" at bounding box center [15, 196] width 4 height 7
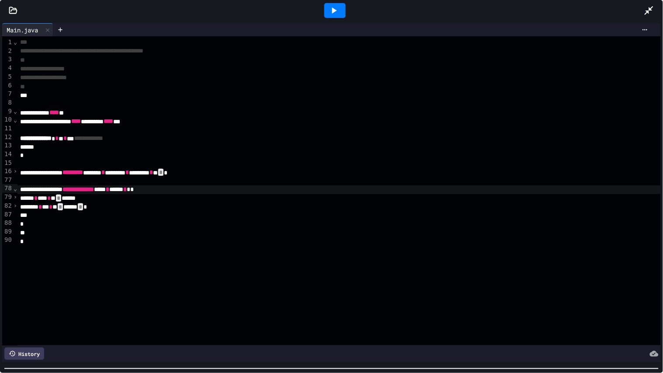
click at [14, 190] on span "⌄" at bounding box center [15, 188] width 4 height 7
click at [54, 206] on div "*" at bounding box center [603, 207] width 1173 height 9
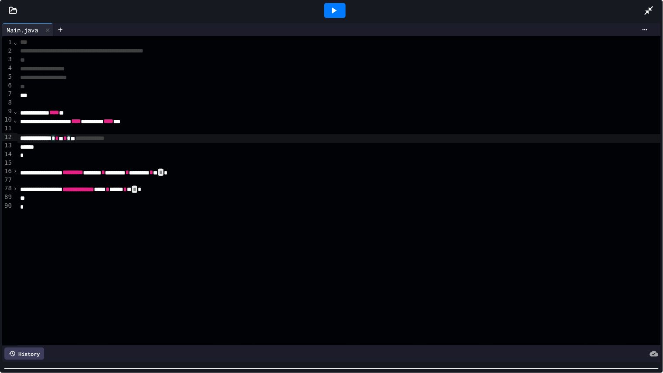
click at [94, 138] on div "**********" at bounding box center [603, 138] width 1173 height 9
click at [332, 12] on icon at bounding box center [334, 10] width 10 height 10
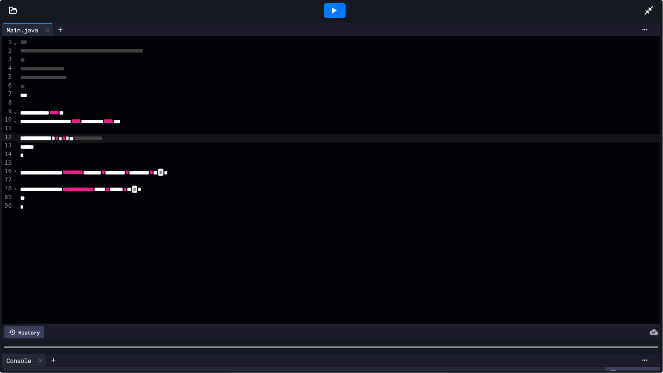
click at [194, 229] on div "**********" at bounding box center [331, 197] width 663 height 352
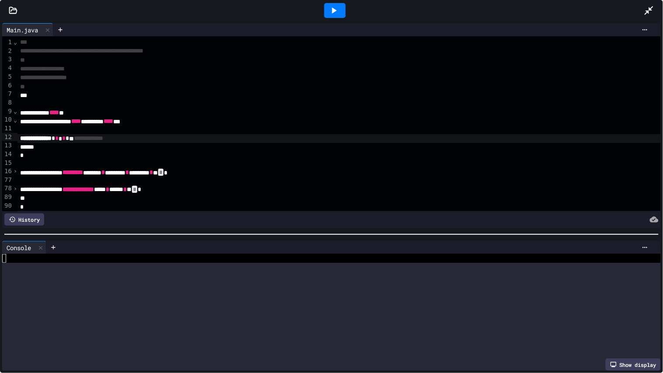
scroll to position [0, 0]
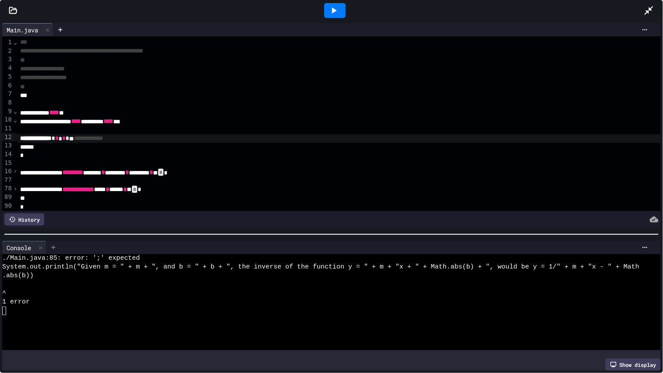
click at [49, 241] on div "**********" at bounding box center [331, 197] width 663 height 352
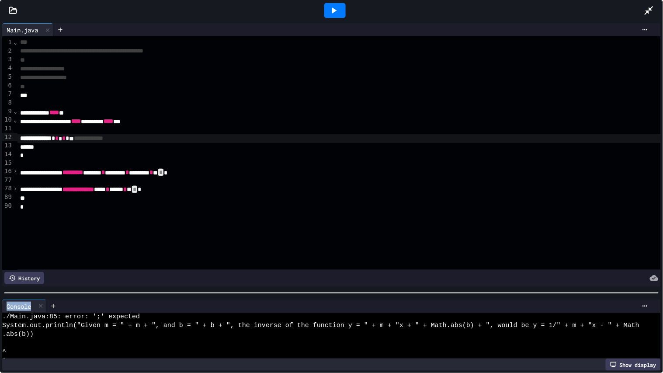
click at [38, 326] on div "**********" at bounding box center [331, 197] width 663 height 352
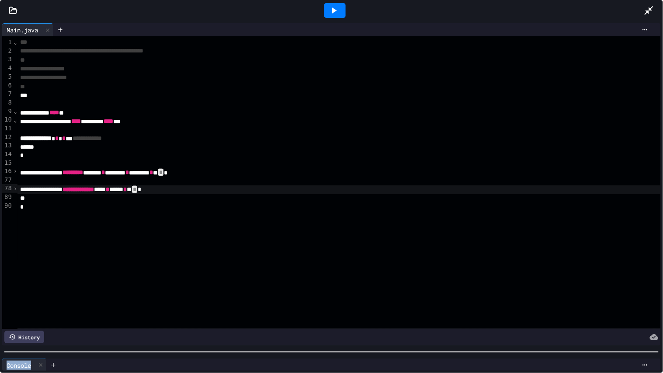
click at [18, 189] on div "**********" at bounding box center [603, 189] width 1173 height 9
click at [15, 189] on span "›" at bounding box center [15, 188] width 4 height 7
click at [16, 206] on span "›" at bounding box center [15, 205] width 4 height 7
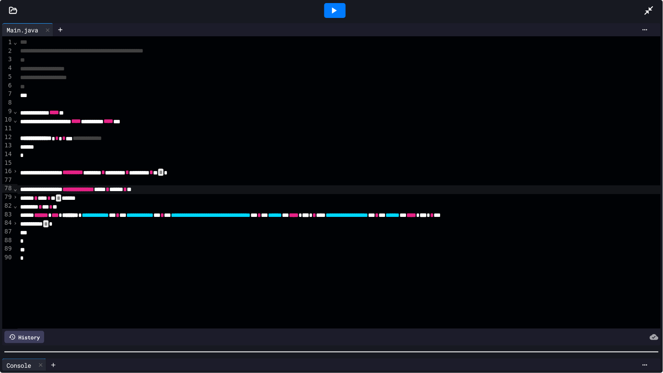
click at [17, 220] on span "›" at bounding box center [15, 222] width 4 height 7
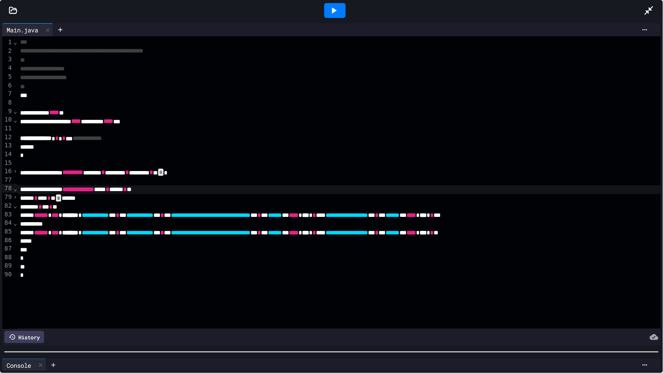
scroll to position [0, 529]
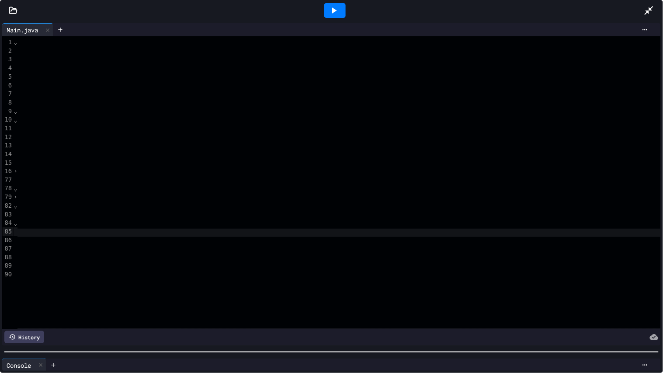
click at [190, 234] on div "**********" at bounding box center [74, 233] width 1173 height 9
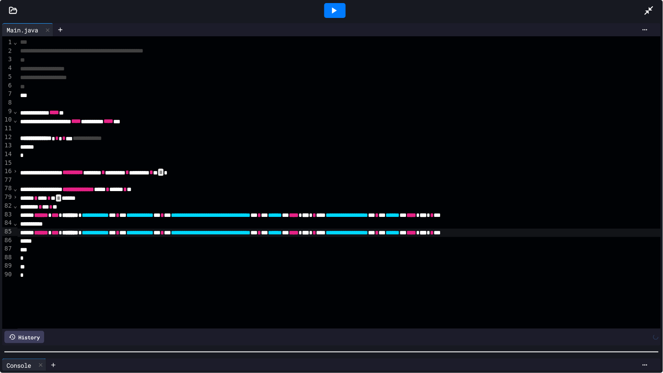
click at [341, 1] on div at bounding box center [335, 11] width 30 height 24
click at [337, 7] on icon at bounding box center [334, 10] width 10 height 10
click at [17, 171] on span "›" at bounding box center [15, 170] width 4 height 7
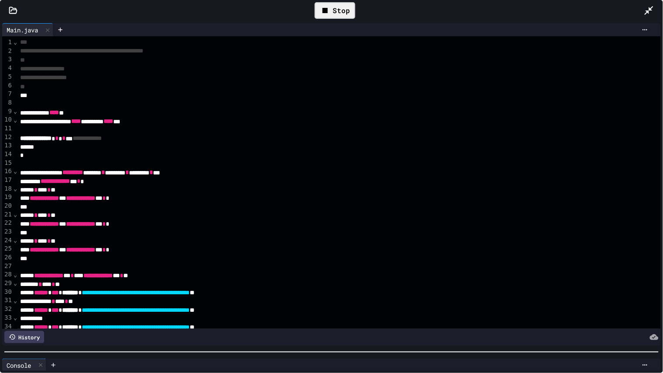
click at [17, 175] on div "⌄" at bounding box center [15, 171] width 4 height 9
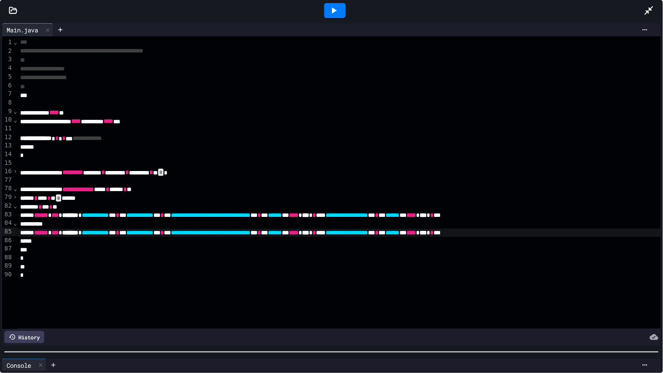
scroll to position [9, 0]
click at [16, 173] on span "›" at bounding box center [15, 170] width 4 height 7
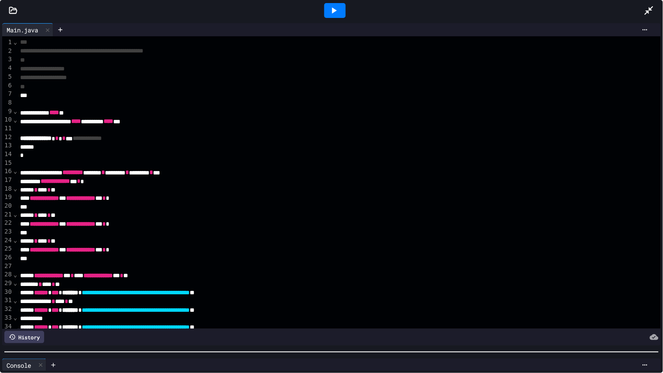
click at [16, 173] on span "⌄" at bounding box center [15, 170] width 4 height 7
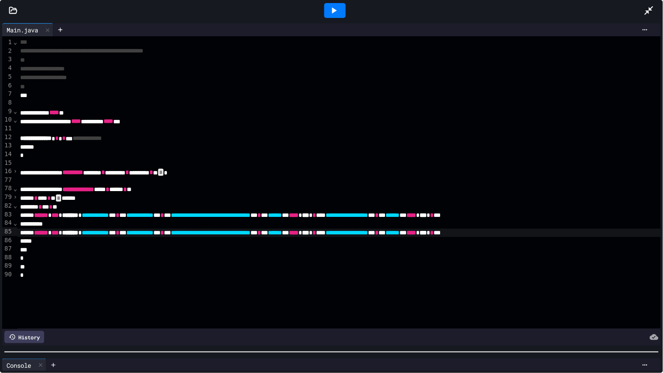
click at [16, 188] on span "⌄" at bounding box center [15, 188] width 4 height 7
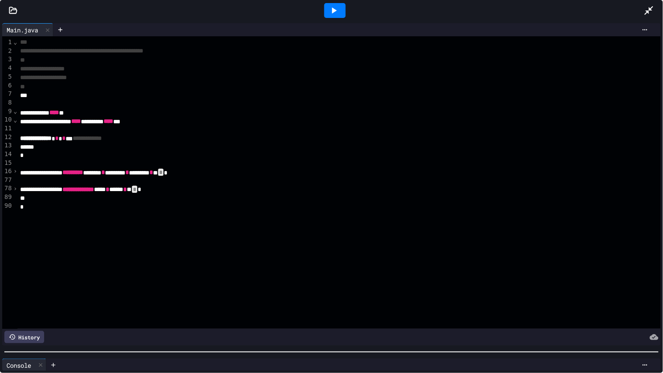
drag, startPoint x: 101, startPoint y: 355, endPoint x: 146, endPoint y: 226, distance: 137.2
click at [146, 226] on div "**********" at bounding box center [331, 197] width 663 height 352
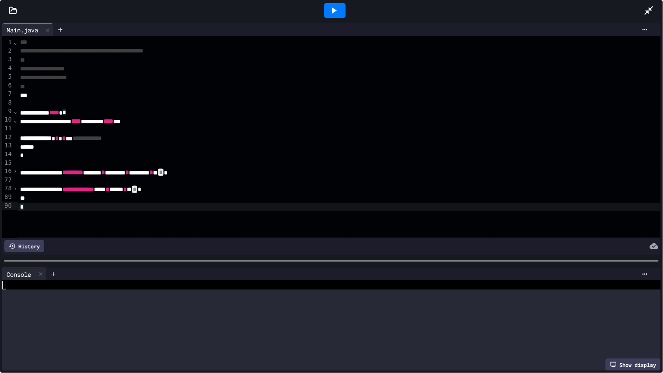
click at [172, 246] on div "**********" at bounding box center [331, 197] width 663 height 352
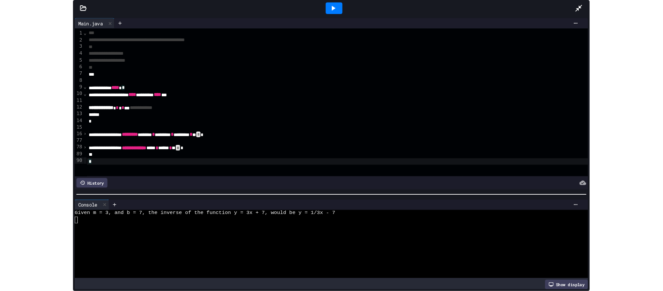
scroll to position [0, 0]
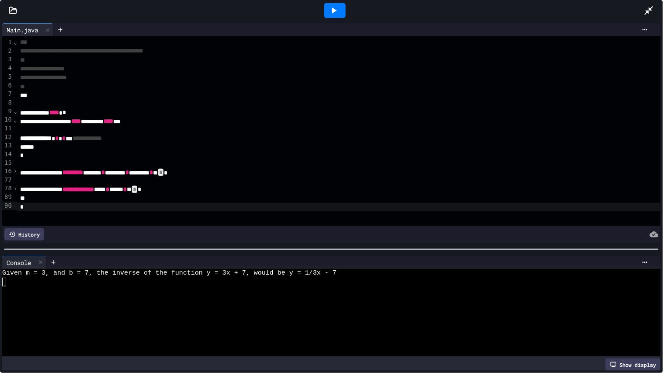
drag, startPoint x: 171, startPoint y: 254, endPoint x: 180, endPoint y: 227, distance: 28.2
click at [180, 227] on div "**********" at bounding box center [331, 197] width 663 height 352
